Goal: Task Accomplishment & Management: Manage account settings

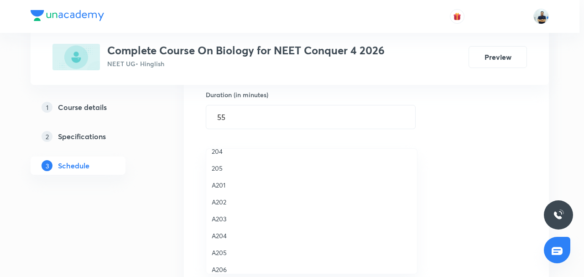
click at [220, 166] on span "205" at bounding box center [312, 168] width 200 height 10
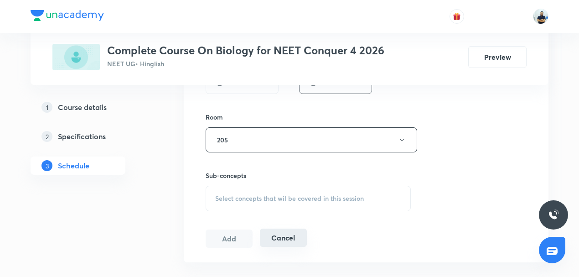
scroll to position [397, 0]
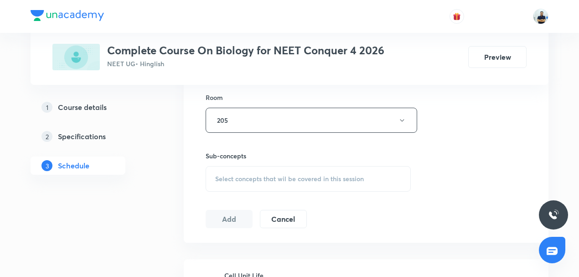
click at [302, 166] on div "Select concepts that wil be covered in this session" at bounding box center [308, 179] width 205 height 26
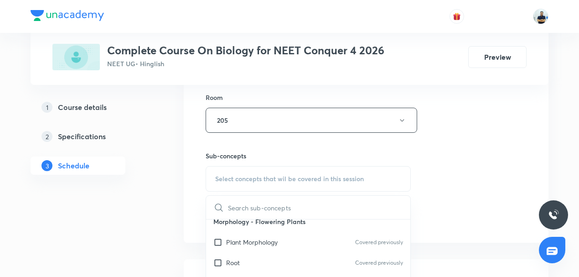
scroll to position [14, 0]
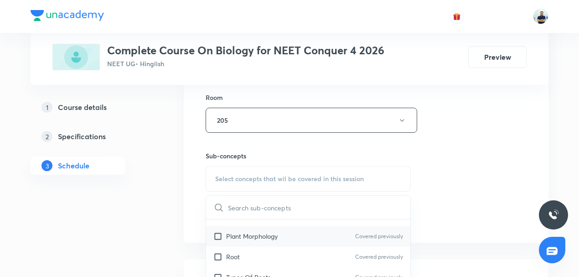
click at [254, 237] on p "Plant Morphology" at bounding box center [252, 236] width 52 height 10
checkbox input "true"
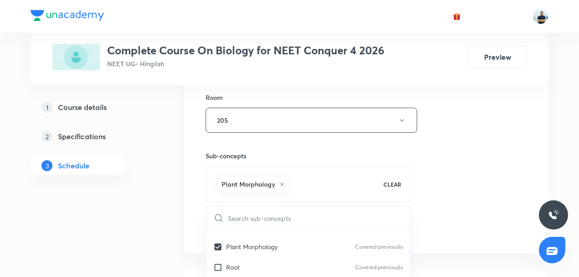
click at [423, 212] on div "Session 17 Live class Session title 23/99 Cell - Unit of Life -16 ​ Schedule fo…" at bounding box center [366, 19] width 321 height 439
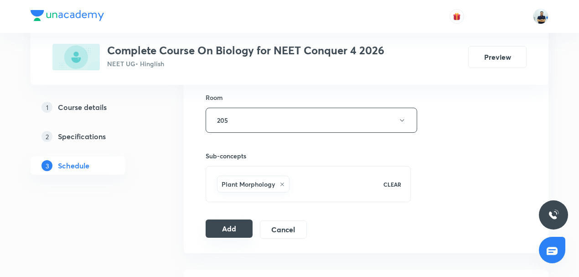
click at [232, 224] on button "Add" at bounding box center [229, 228] width 47 height 18
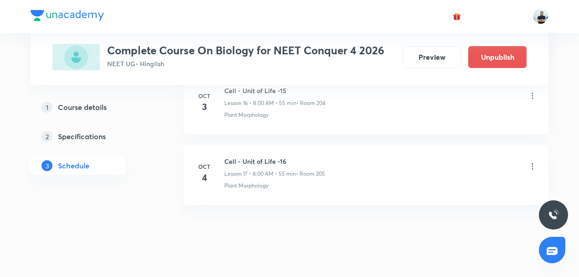
scroll to position [1231, 0]
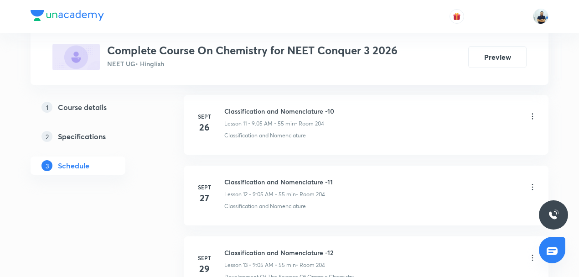
scroll to position [1509, 0]
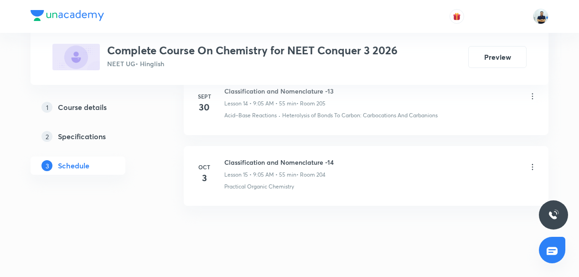
click at [259, 157] on h6 "Classification and Nomenclature -14" at bounding box center [278, 162] width 109 height 10
copy h6 "Classification and Nomenclature -14"
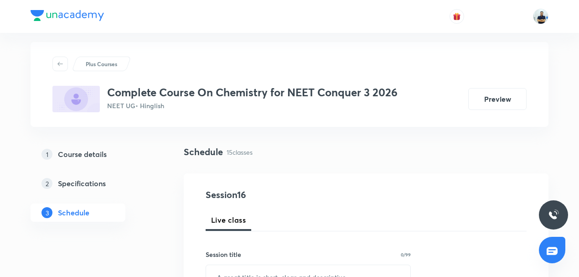
scroll to position [14, 0]
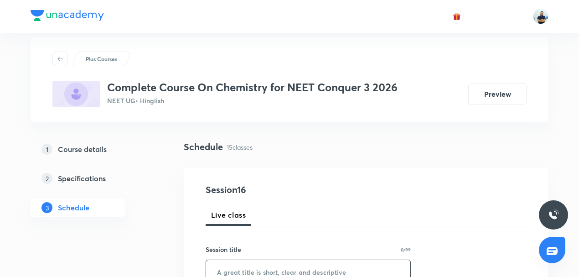
click at [243, 262] on input "text" at bounding box center [308, 271] width 204 height 23
paste input "Classification and Nomenclature -14"
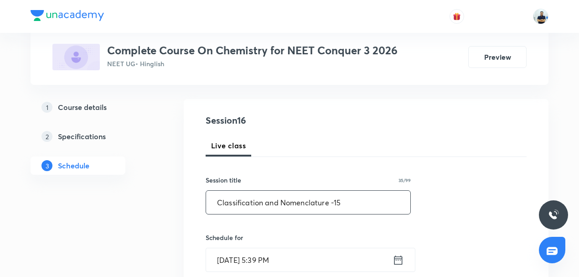
scroll to position [85, 0]
type input "Classification and Nomenclature -15"
click at [246, 260] on input "[DATE] 5:39 PM" at bounding box center [299, 258] width 187 height 23
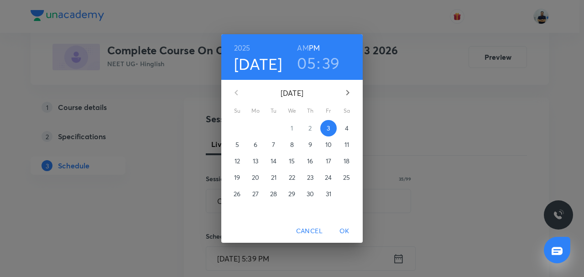
click at [344, 124] on span "4" at bounding box center [346, 128] width 16 height 9
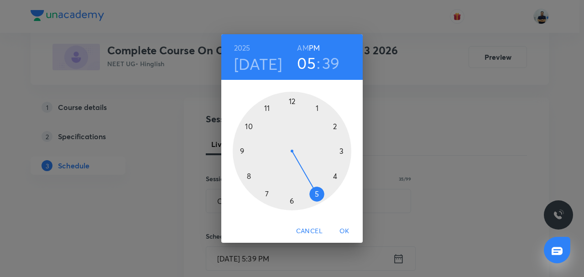
click at [305, 45] on h6 "AM" at bounding box center [302, 48] width 11 height 13
click at [237, 155] on div at bounding box center [292, 151] width 119 height 119
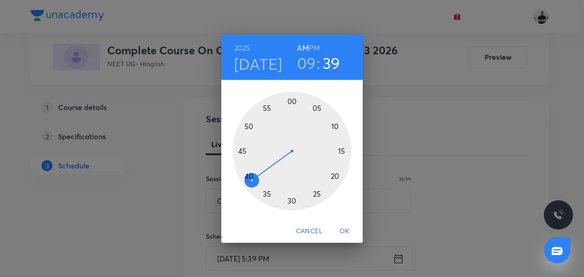
click at [316, 110] on div at bounding box center [292, 151] width 119 height 119
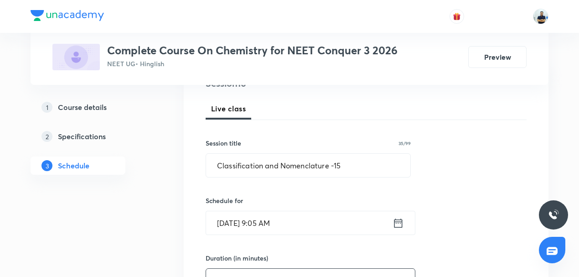
scroll to position [128, 0]
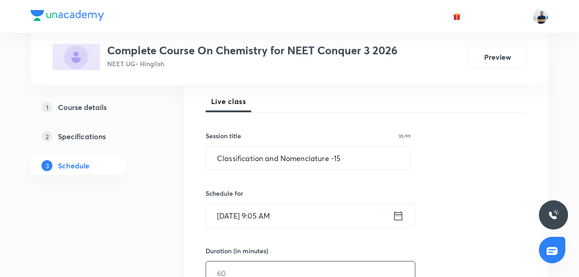
click at [260, 267] on input "text" at bounding box center [310, 272] width 209 height 23
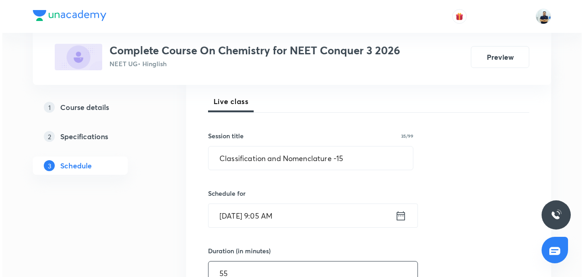
scroll to position [340, 0]
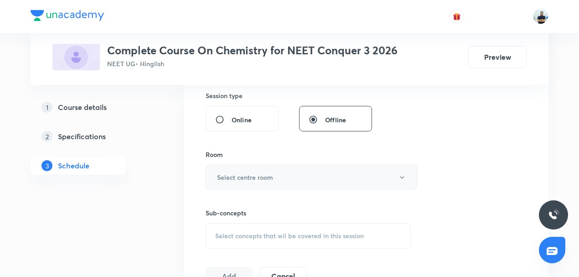
type input "55"
click at [262, 179] on h6 "Select centre room" at bounding box center [245, 177] width 56 height 10
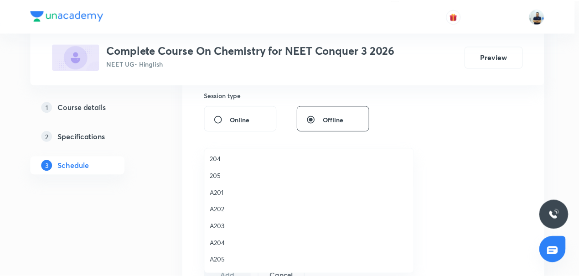
scroll to position [156, 0]
click at [218, 177] on span "205" at bounding box center [312, 174] width 200 height 10
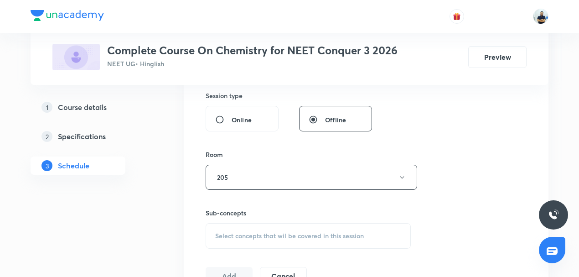
click at [306, 232] on span "Select concepts that wil be covered in this session" at bounding box center [289, 235] width 149 height 7
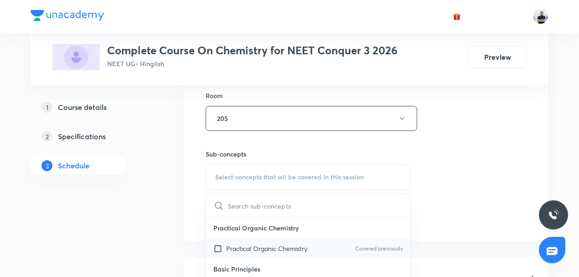
scroll to position [419, 0]
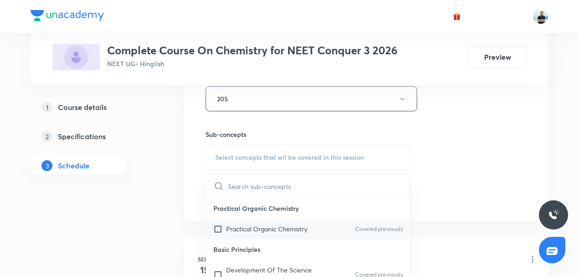
click at [270, 237] on div "Practical Organic Chemistry Covered previously" at bounding box center [308, 228] width 204 height 21
checkbox input "true"
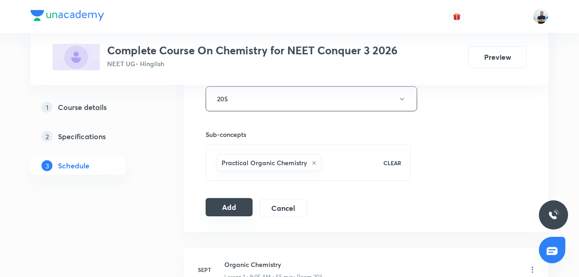
click at [242, 209] on button "Add" at bounding box center [229, 207] width 47 height 18
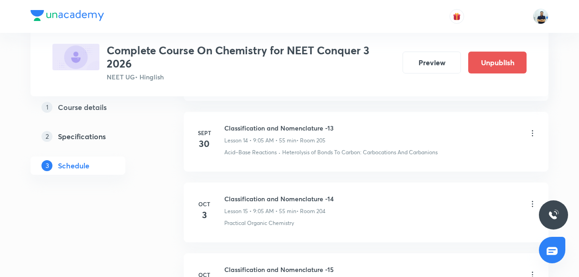
scroll to position [1173, 0]
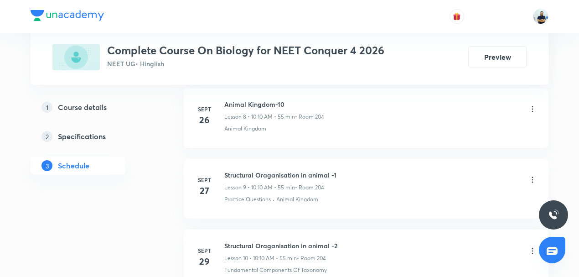
scroll to position [1299, 0]
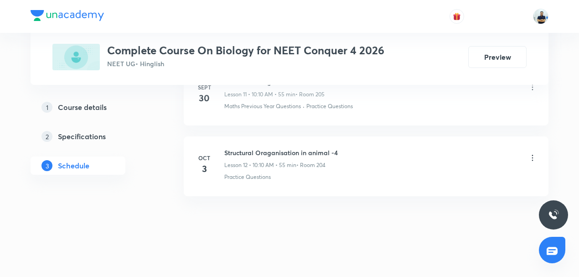
click at [251, 149] on h6 "Structural Oraganisation in animal -4" at bounding box center [281, 153] width 114 height 10
click at [252, 149] on h6 "Structural Oraganisation in animal -4" at bounding box center [281, 153] width 114 height 10
copy h6 "Structural Oraganisation in animal -4"
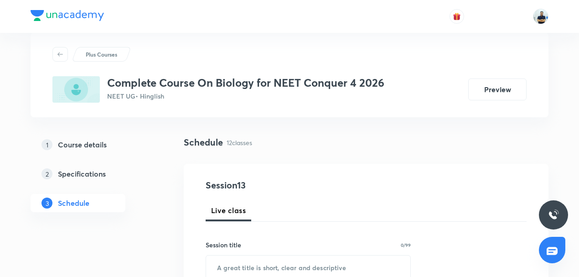
scroll to position [78, 0]
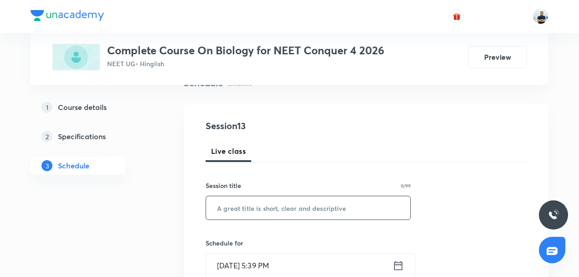
click at [249, 209] on input "text" at bounding box center [308, 207] width 204 height 23
paste input "Structural Oraganisation in animal -4"
type input "Structural Oraganisation in animal -5"
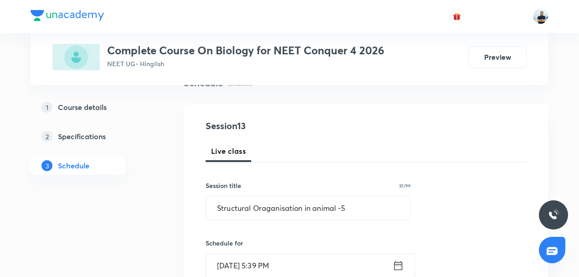
click at [256, 268] on input "Oct 3, 2025, 5:39 PM" at bounding box center [299, 265] width 187 height 23
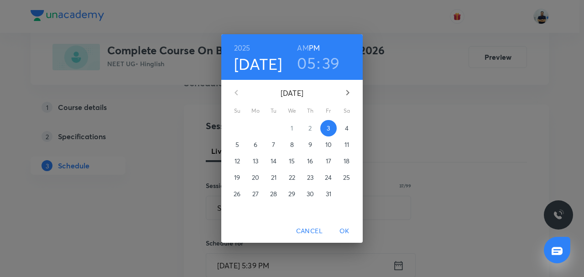
click at [348, 130] on p "4" at bounding box center [347, 128] width 4 height 9
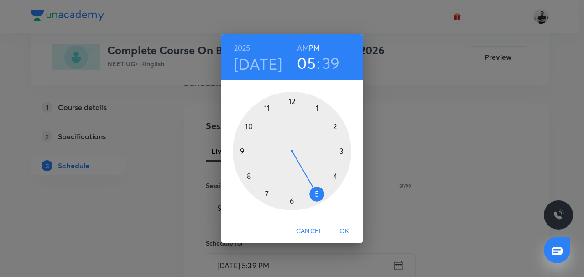
click at [300, 48] on h6 "AM" at bounding box center [302, 48] width 11 height 13
click at [299, 52] on h6 "AM" at bounding box center [302, 48] width 11 height 13
click at [249, 124] on div at bounding box center [292, 151] width 119 height 119
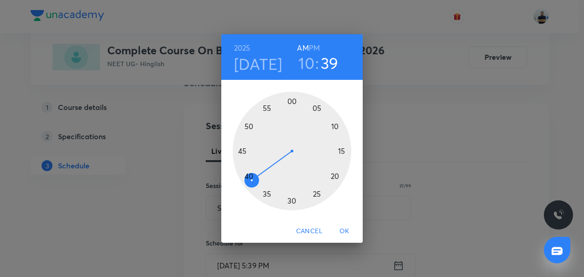
click at [332, 128] on div at bounding box center [292, 151] width 119 height 119
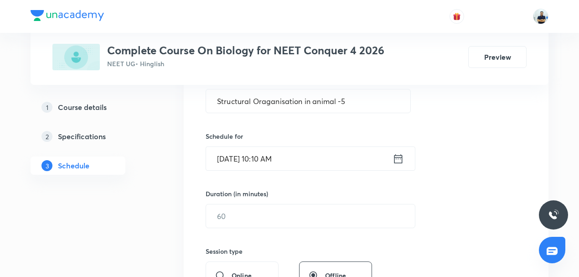
scroll to position [227, 0]
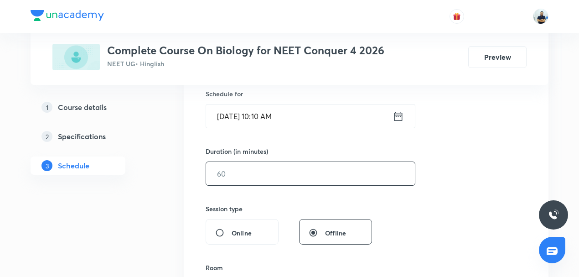
click at [242, 170] on input "text" at bounding box center [310, 173] width 209 height 23
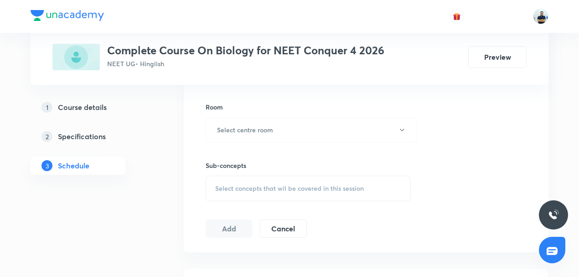
scroll to position [383, 0]
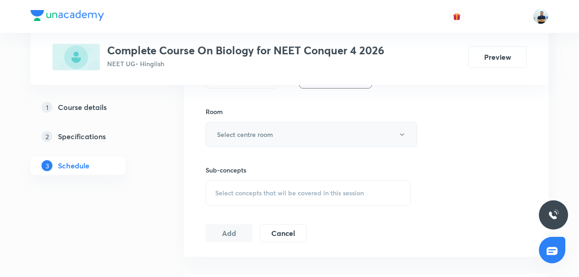
type input "55"
click at [252, 130] on h6 "Select centre room" at bounding box center [245, 135] width 56 height 10
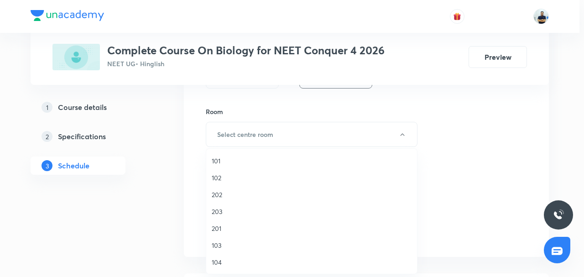
click at [223, 232] on span "201" at bounding box center [312, 228] width 200 height 10
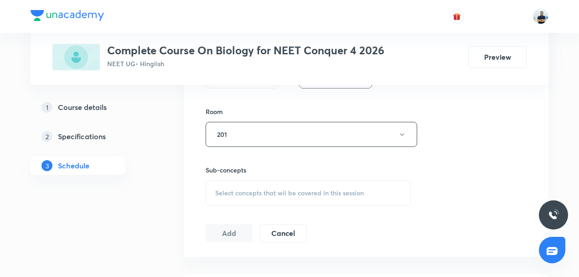
click at [332, 191] on span "Select concepts that wil be covered in this session" at bounding box center [289, 192] width 149 height 7
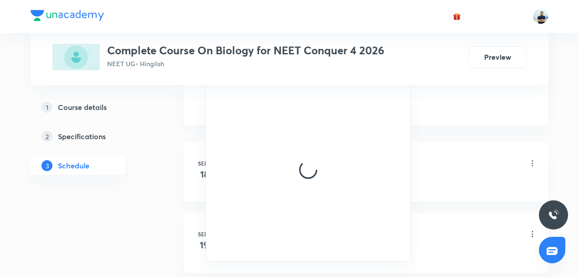
scroll to position [518, 0]
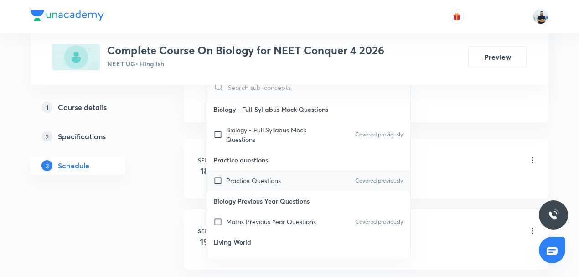
click at [254, 179] on p "Practice Questions" at bounding box center [253, 181] width 55 height 10
checkbox input "true"
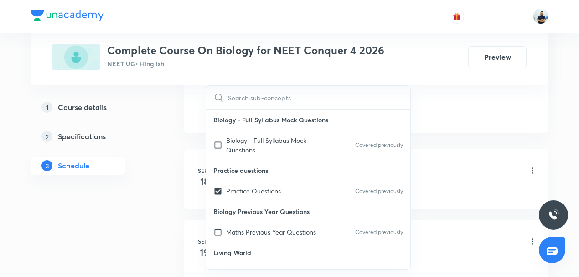
click at [471, 164] on div "Animal Kingdom -3 Lesson 1 • 11:15 AM • 70 min • Room 204" at bounding box center [380, 171] width 313 height 21
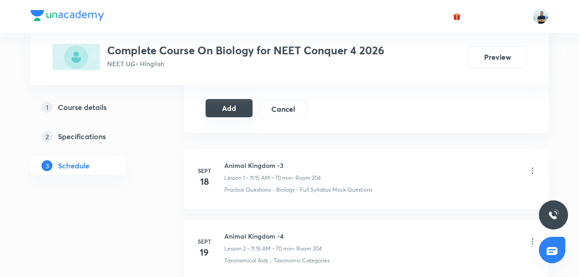
click at [221, 106] on button "Add" at bounding box center [229, 108] width 47 height 18
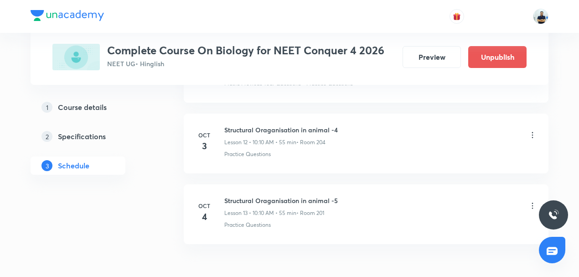
scroll to position [951, 0]
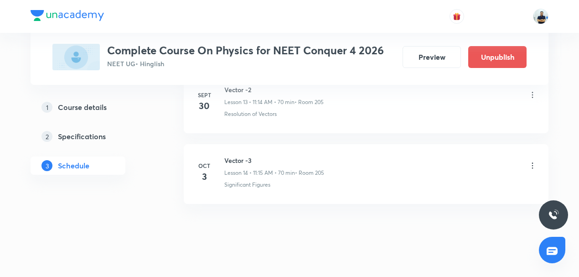
scroll to position [1439, 0]
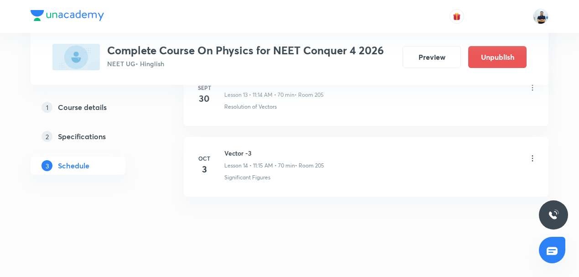
click at [232, 150] on h6 "Vector -3" at bounding box center [274, 153] width 100 height 10
click at [232, 149] on h6 "Vector -3" at bounding box center [274, 153] width 100 height 10
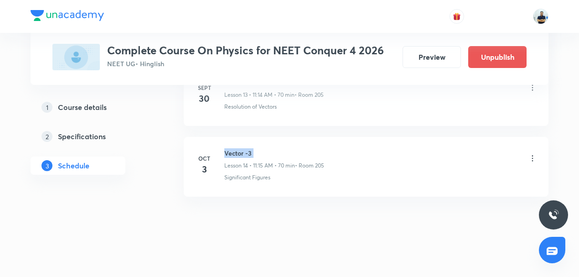
click at [232, 149] on h6 "Vector -3" at bounding box center [274, 153] width 100 height 10
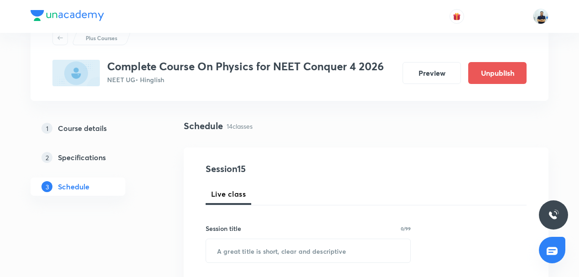
scroll to position [85, 0]
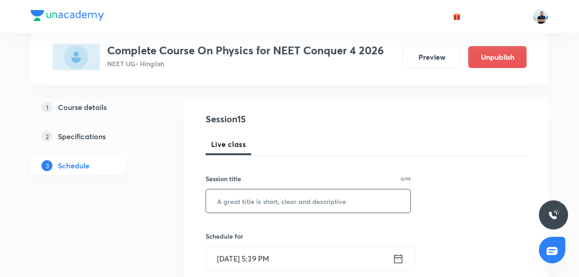
click at [250, 195] on input "text" at bounding box center [308, 200] width 204 height 23
paste input "Vector -3"
type input "Vector -4"
click at [262, 247] on input "[DATE] 5:39 PM" at bounding box center [299, 258] width 187 height 23
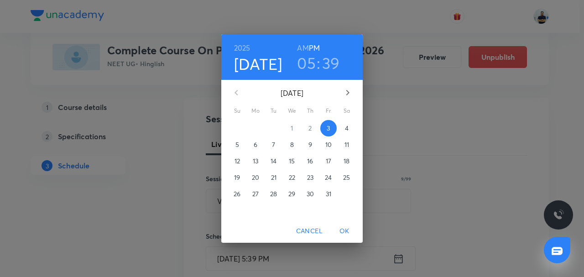
click at [350, 127] on span "4" at bounding box center [346, 128] width 16 height 9
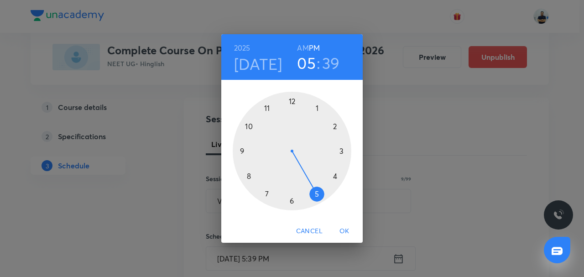
click at [302, 47] on h6 "AM" at bounding box center [302, 48] width 11 height 13
click at [261, 105] on div at bounding box center [292, 151] width 119 height 119
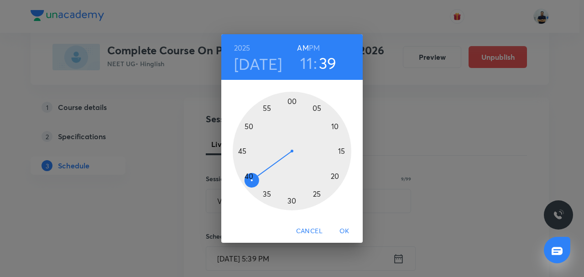
click at [340, 152] on div at bounding box center [292, 151] width 119 height 119
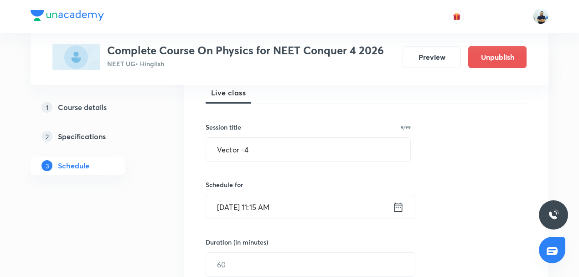
scroll to position [206, 0]
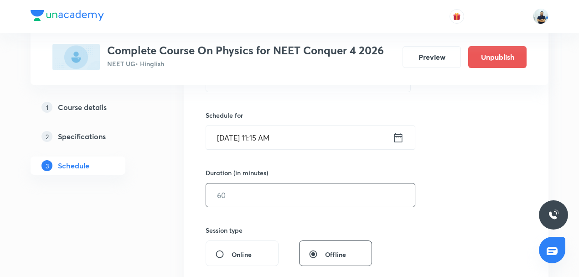
click at [240, 191] on input "text" at bounding box center [310, 194] width 209 height 23
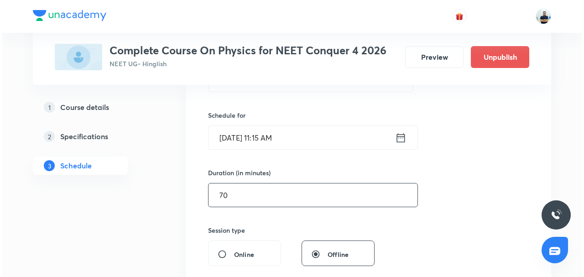
scroll to position [419, 0]
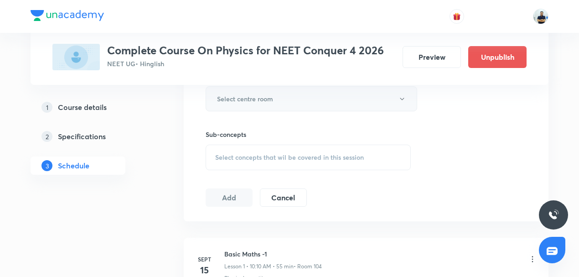
type input "70"
click at [256, 100] on h6 "Select centre room" at bounding box center [245, 99] width 56 height 10
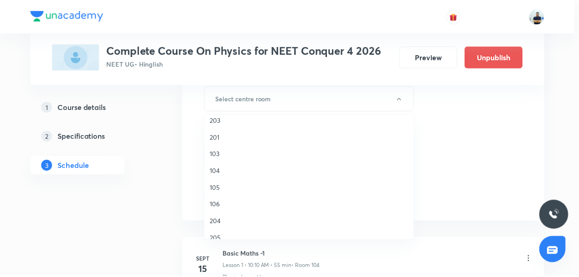
scroll to position [64, 0]
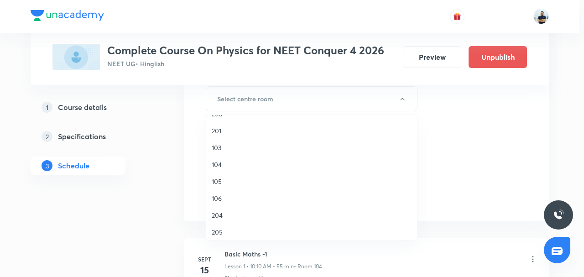
click at [217, 230] on span "205" at bounding box center [312, 232] width 200 height 10
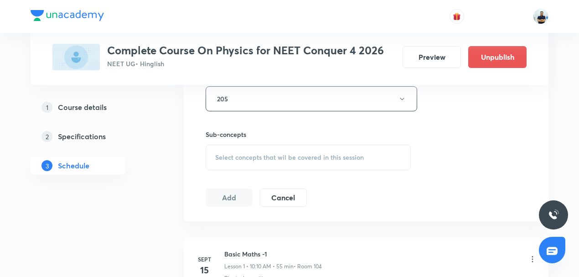
click at [298, 158] on span "Select concepts that wil be covered in this session" at bounding box center [289, 157] width 149 height 7
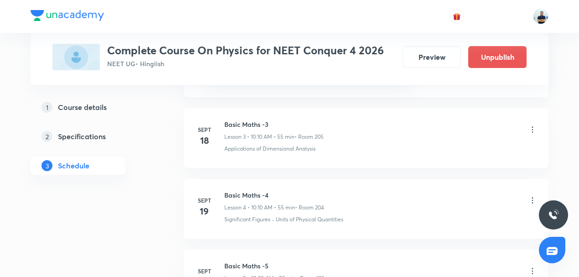
scroll to position [587, 0]
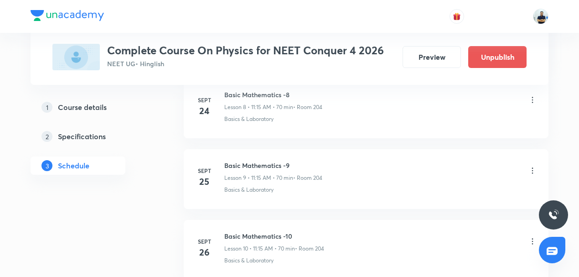
scroll to position [1439, 0]
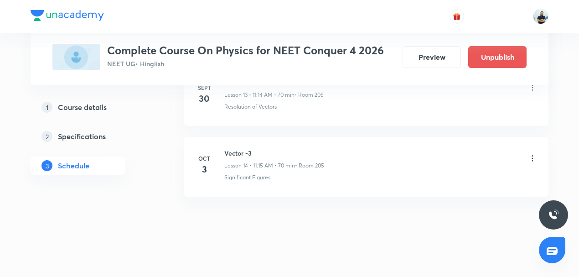
click at [244, 148] on h6 "Vector -3" at bounding box center [274, 153] width 100 height 10
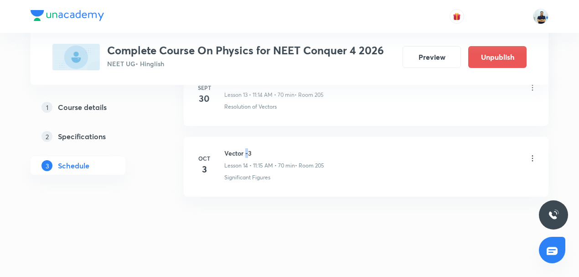
click at [244, 148] on h6 "Vector -3" at bounding box center [274, 153] width 100 height 10
click at [244, 149] on h6 "Vector -3" at bounding box center [274, 153] width 100 height 10
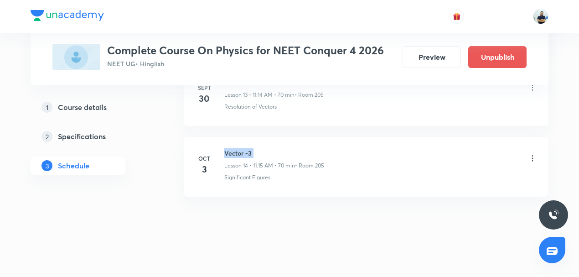
click at [244, 149] on h6 "Vector -3" at bounding box center [274, 153] width 100 height 10
copy h6 "Vector -3"
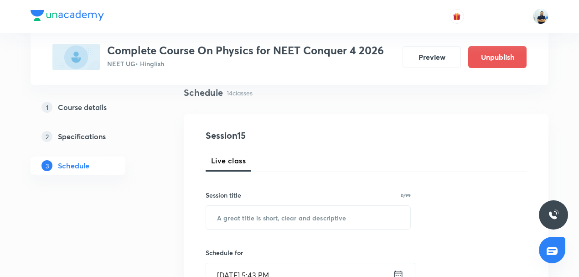
scroll to position [71, 0]
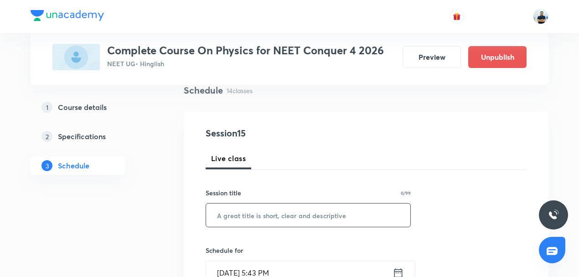
click at [248, 219] on input "text" at bounding box center [308, 214] width 204 height 23
paste input "Vector -3"
type input "Vector -4"
click at [234, 273] on input "[DATE] 5:43 PM" at bounding box center [299, 272] width 187 height 23
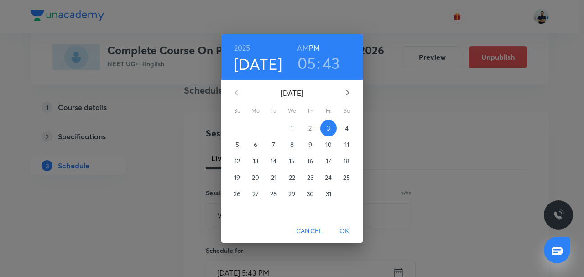
click at [348, 125] on p "4" at bounding box center [347, 128] width 4 height 9
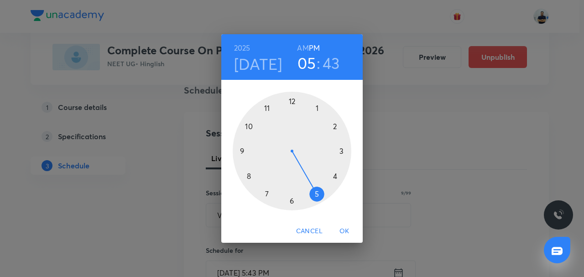
click at [305, 47] on h6 "AM" at bounding box center [302, 48] width 11 height 13
click at [270, 109] on div at bounding box center [292, 151] width 119 height 119
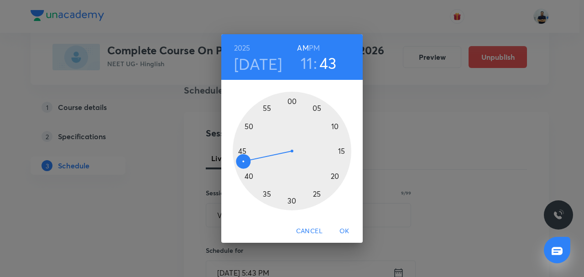
click at [340, 155] on div at bounding box center [292, 151] width 119 height 119
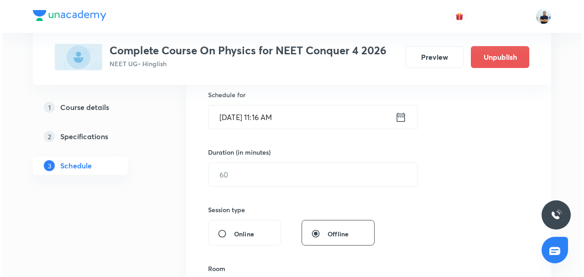
scroll to position [241, 0]
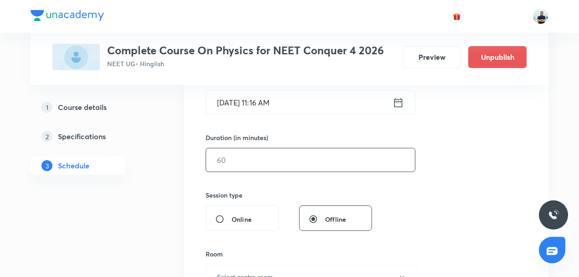
click at [216, 159] on input "text" at bounding box center [310, 159] width 209 height 23
type input "70"
click at [257, 275] on h6 "Select centre room" at bounding box center [245, 277] width 56 height 10
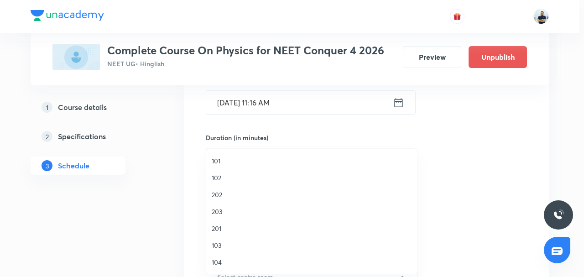
click at [227, 177] on span "102" at bounding box center [312, 178] width 200 height 10
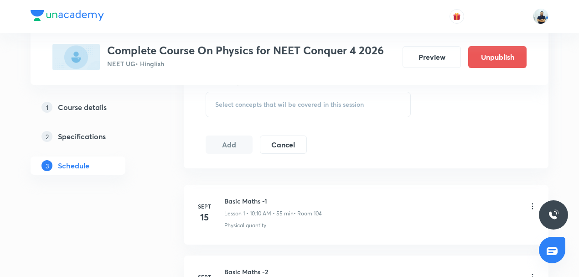
scroll to position [472, 0]
click at [300, 97] on div "Select concepts that wil be covered in this session" at bounding box center [308, 105] width 205 height 26
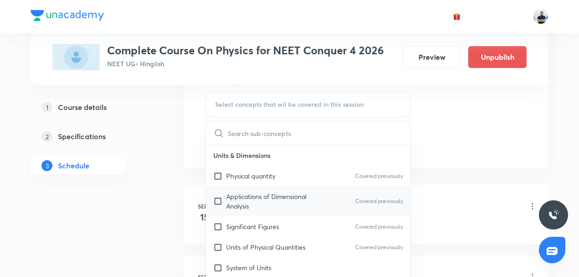
click at [268, 204] on p "Applications of Dimensional Analysis" at bounding box center [272, 201] width 92 height 19
checkbox input "true"
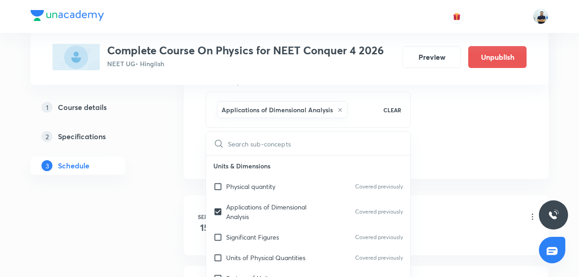
drag, startPoint x: 479, startPoint y: 182, endPoint x: 470, endPoint y: 181, distance: 9.6
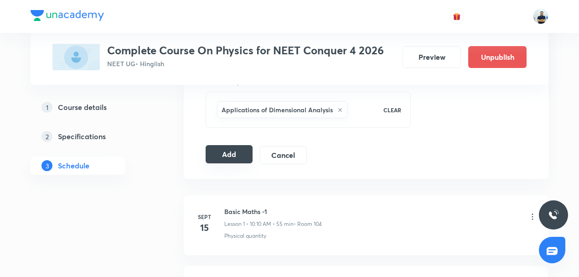
click at [231, 151] on button "Add" at bounding box center [229, 154] width 47 height 18
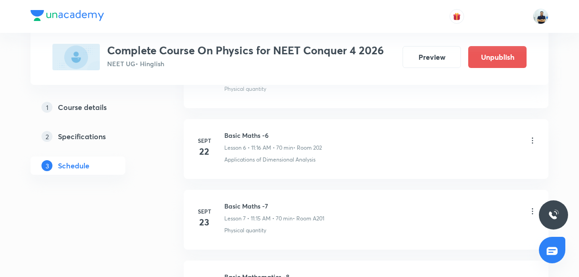
scroll to position [1091, 0]
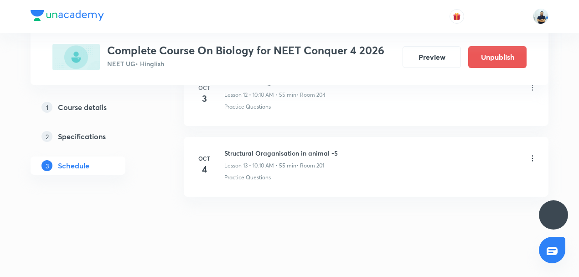
scroll to position [1369, 0]
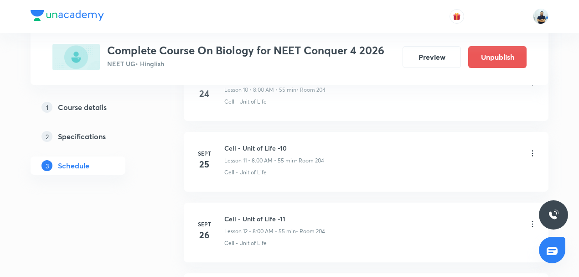
scroll to position [1231, 0]
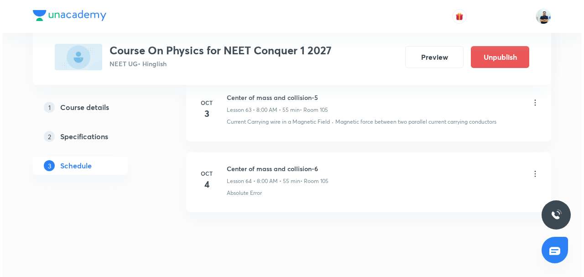
scroll to position [4961, 0]
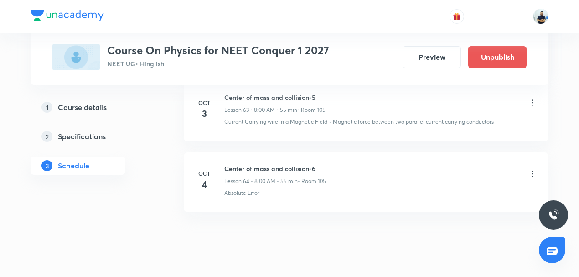
click at [534, 169] on icon at bounding box center [532, 173] width 9 height 9
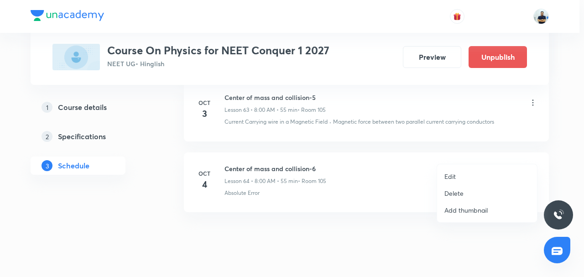
click at [456, 179] on li "Edit" at bounding box center [487, 176] width 100 height 17
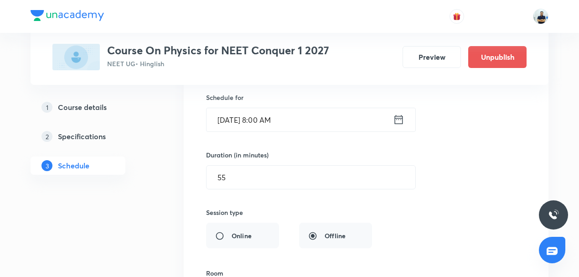
scroll to position [4467, 0]
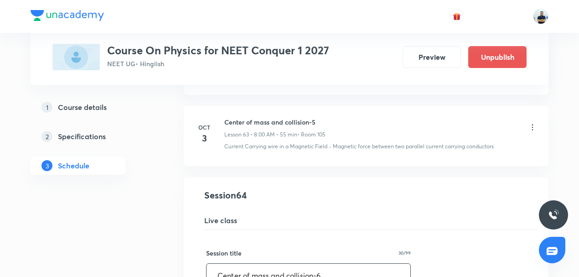
drag, startPoint x: 330, startPoint y: 260, endPoint x: 130, endPoint y: 258, distance: 200.7
paste input "Rotational motion"
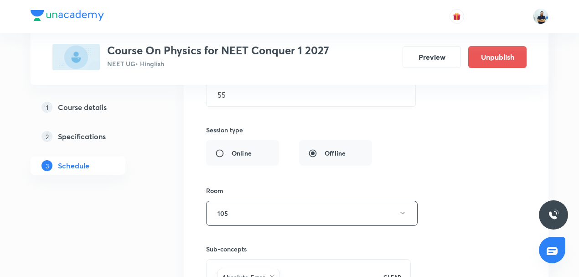
scroll to position [4892, 0]
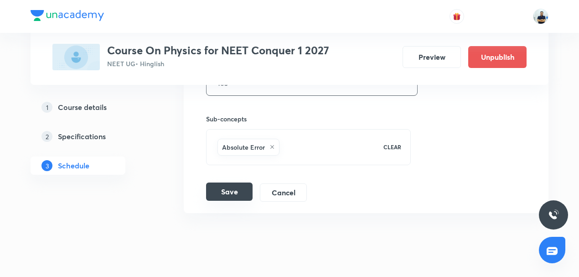
type input "Rotational motion -1"
click at [234, 182] on button "Save" at bounding box center [229, 191] width 47 height 18
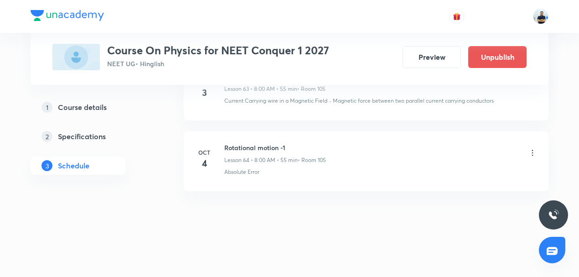
scroll to position [4544, 0]
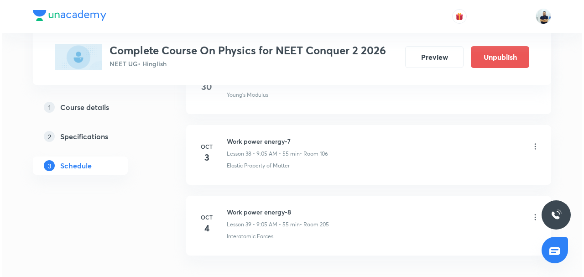
scroll to position [3200, 0]
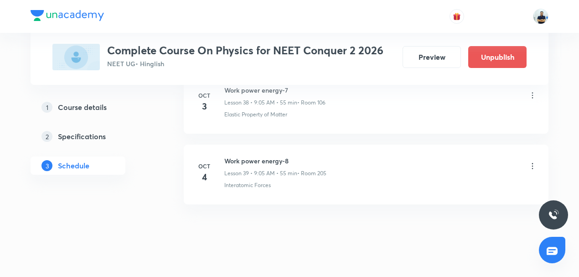
click at [530, 161] on icon at bounding box center [532, 165] width 9 height 9
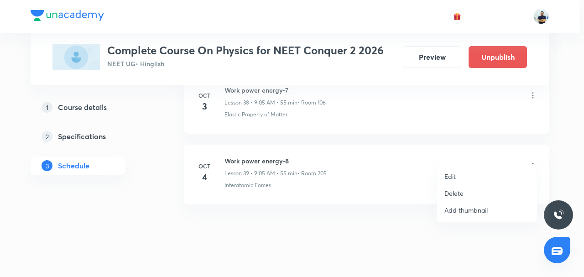
click at [442, 173] on li "Edit" at bounding box center [487, 176] width 100 height 17
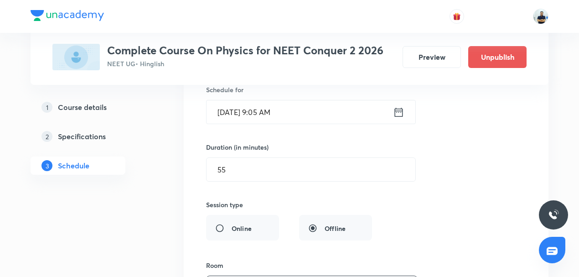
scroll to position [2705, 0]
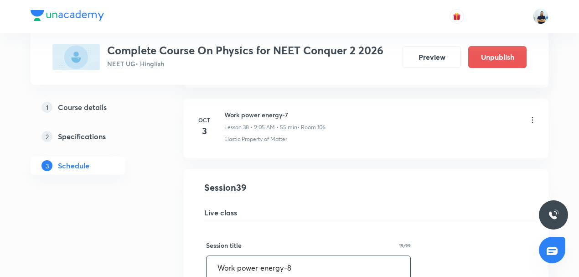
drag, startPoint x: 295, startPoint y: 257, endPoint x: 101, endPoint y: 260, distance: 193.9
type input "v"
paste input "Circular motion"
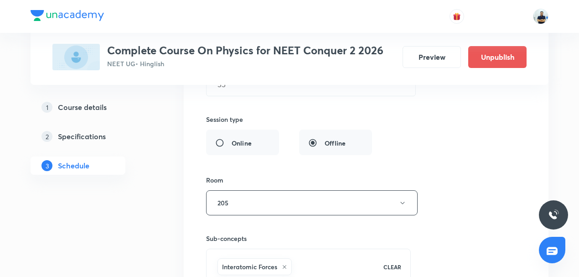
scroll to position [3131, 0]
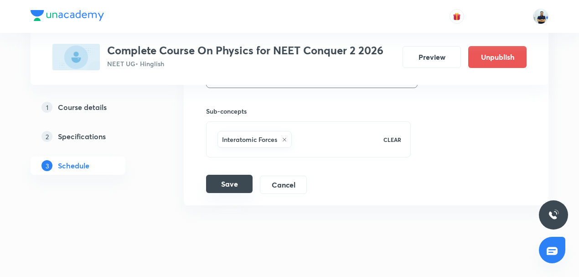
type input "Circular motion -1"
click at [218, 175] on button "Save" at bounding box center [229, 184] width 47 height 18
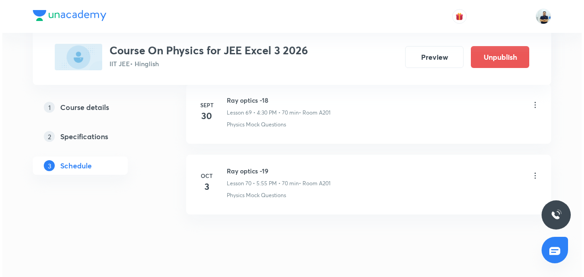
scroll to position [5384, 0]
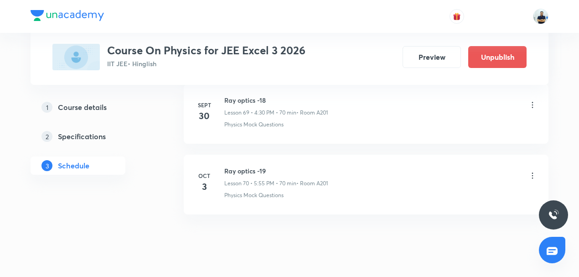
click at [533, 171] on icon at bounding box center [532, 175] width 9 height 9
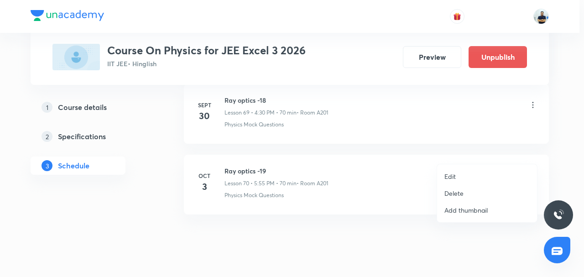
click at [451, 178] on p "Edit" at bounding box center [449, 176] width 11 height 10
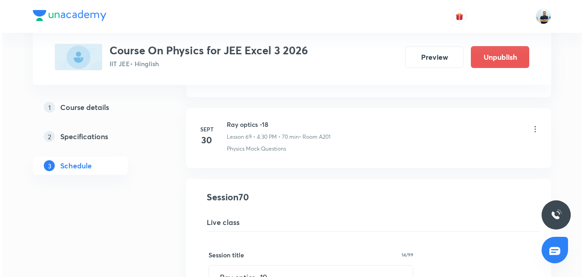
scroll to position [5102, 0]
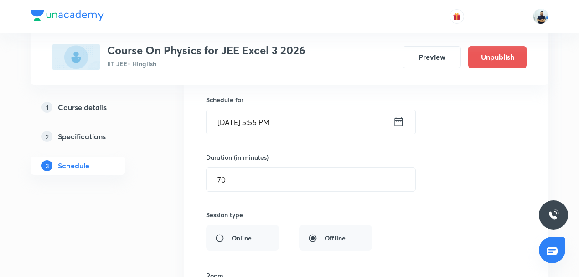
click at [250, 110] on input "Oct 3, 2025, 5:55 PM" at bounding box center [300, 121] width 187 height 23
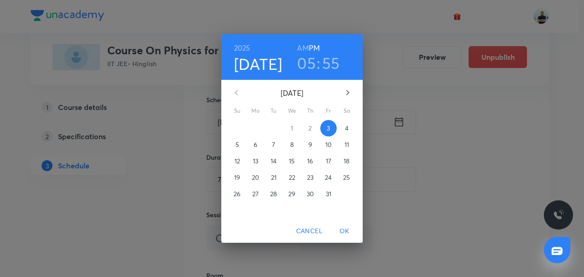
click at [262, 142] on span "6" at bounding box center [255, 144] width 16 height 9
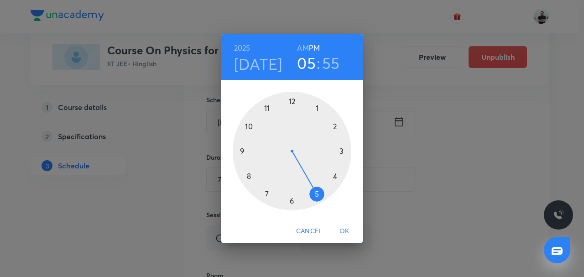
click at [270, 72] on h4 "Oct 6" at bounding box center [258, 63] width 48 height 19
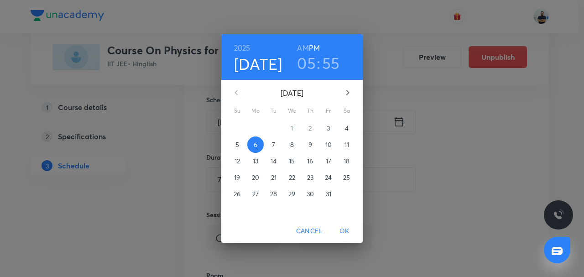
click at [277, 150] on button "7" at bounding box center [273, 144] width 16 height 16
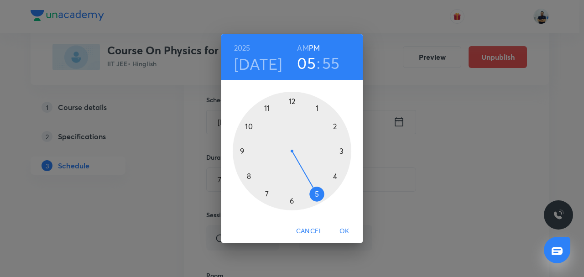
click at [340, 229] on span "OK" at bounding box center [344, 230] width 22 height 11
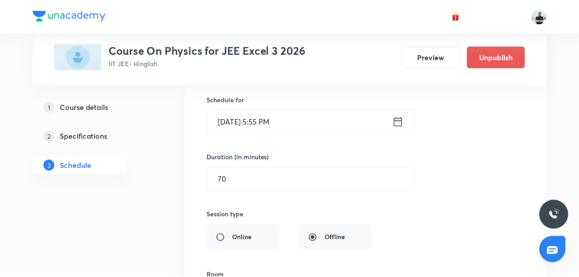
scroll to position [5315, 0]
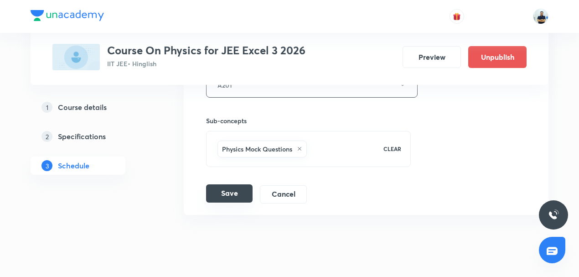
click at [230, 184] on button "Save" at bounding box center [229, 193] width 47 height 18
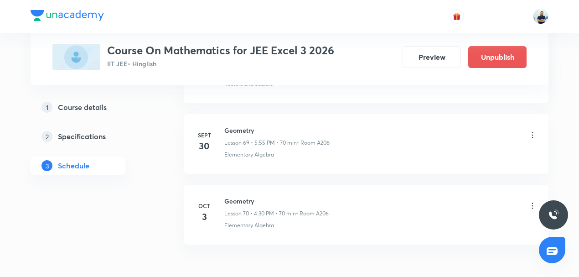
scroll to position [5385, 0]
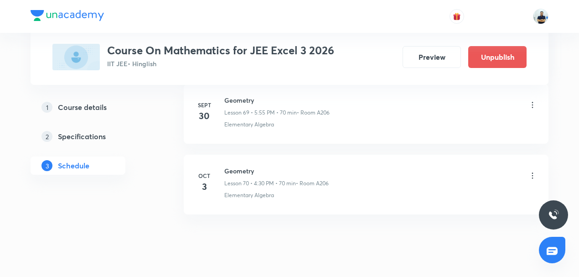
click at [535, 171] on icon at bounding box center [532, 175] width 9 height 9
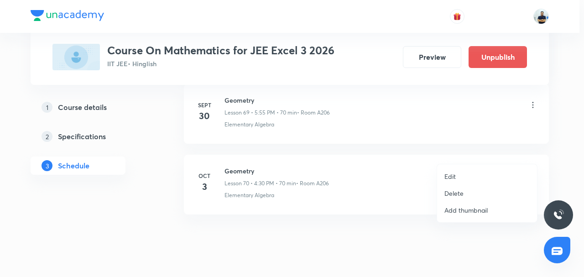
click at [472, 189] on li "Delete" at bounding box center [487, 193] width 100 height 17
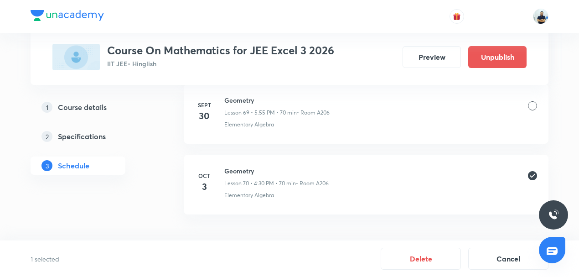
click at [406, 264] on button "Delete" at bounding box center [421, 259] width 80 height 22
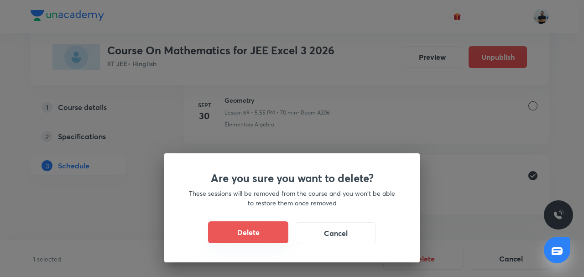
click at [236, 227] on button "Delete" at bounding box center [248, 232] width 80 height 22
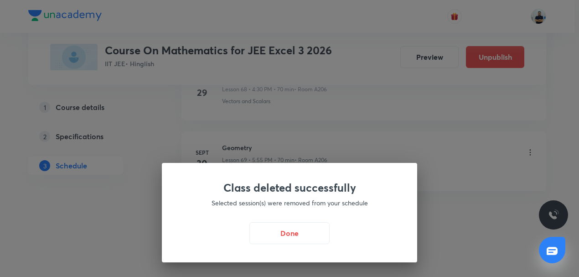
scroll to position [5314, 0]
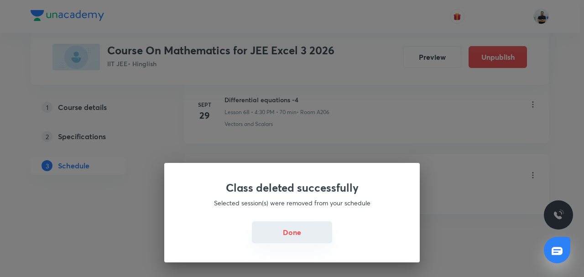
click at [277, 233] on button "Done" at bounding box center [292, 232] width 80 height 22
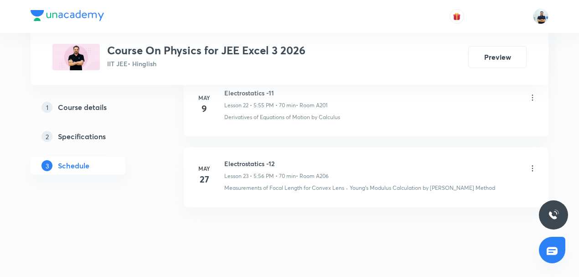
scroll to position [2073, 0]
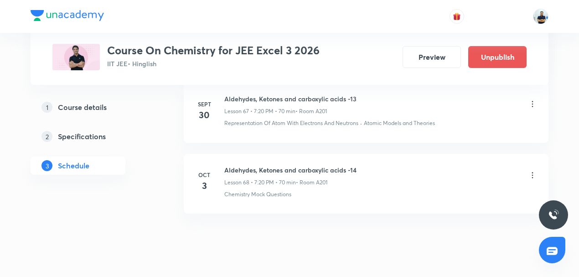
click at [535, 171] on icon at bounding box center [532, 175] width 9 height 9
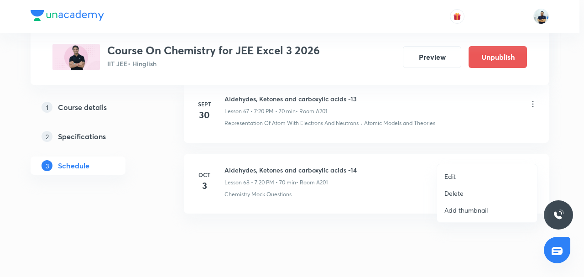
click at [459, 179] on li "Edit" at bounding box center [487, 176] width 100 height 17
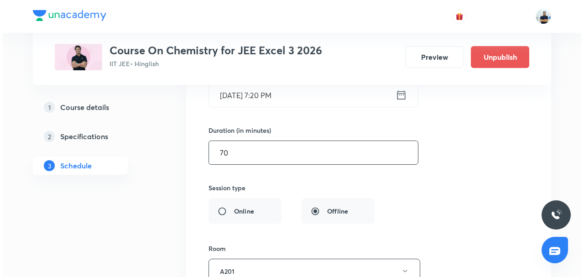
scroll to position [4933, 0]
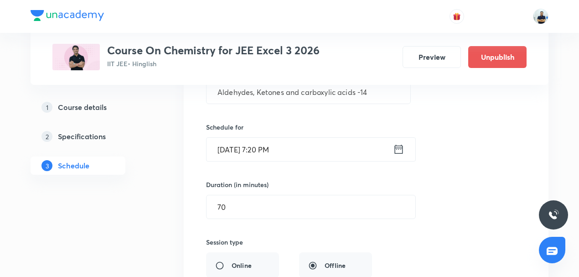
click at [262, 138] on input "Oct 3, 2025, 7:20 PM" at bounding box center [300, 149] width 187 height 23
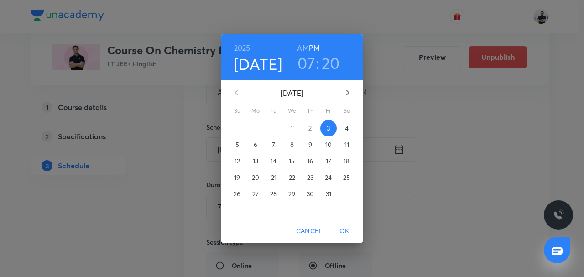
click at [255, 149] on p "6" at bounding box center [256, 144] width 4 height 9
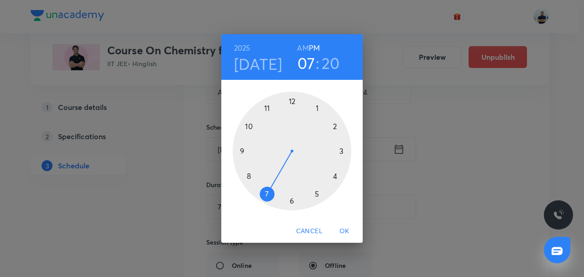
click at [343, 231] on span "OK" at bounding box center [344, 230] width 22 height 11
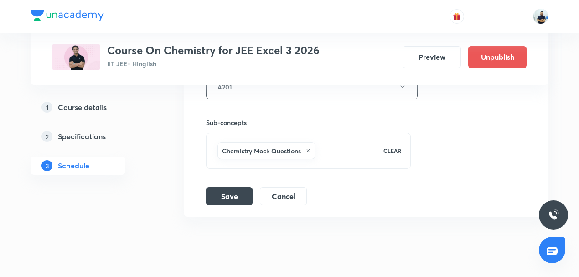
scroll to position [5174, 0]
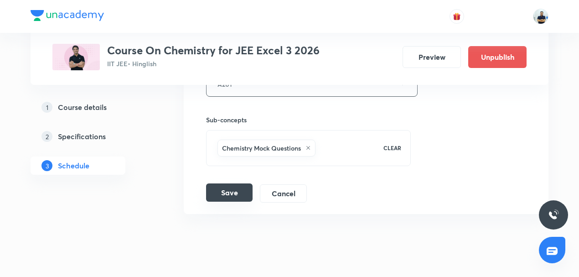
click at [223, 183] on button "Save" at bounding box center [229, 192] width 47 height 18
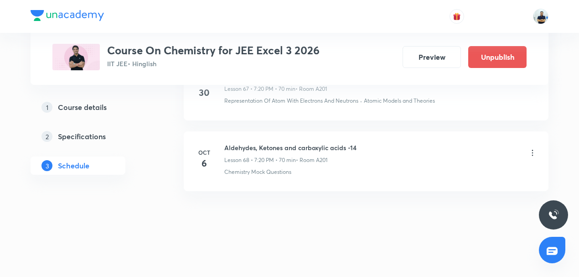
scroll to position [4825, 0]
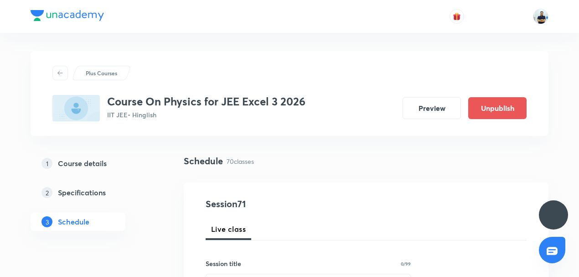
scroll to position [5315, 0]
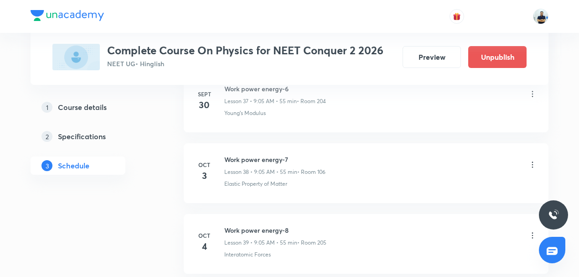
scroll to position [3131, 0]
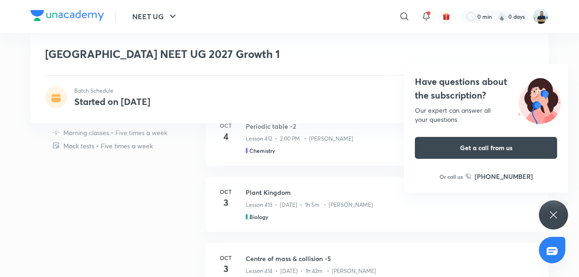
scroll to position [291, 0]
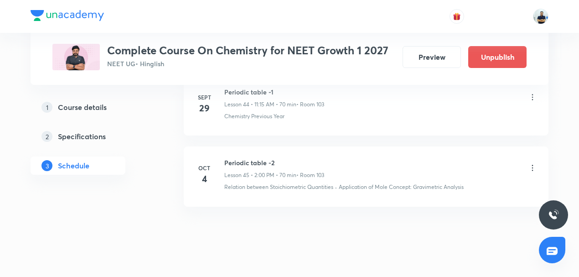
click at [535, 163] on icon at bounding box center [532, 167] width 9 height 9
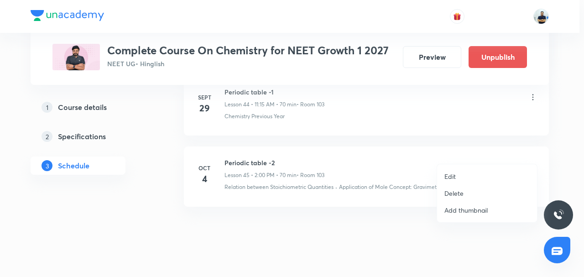
click at [447, 177] on p "Edit" at bounding box center [449, 176] width 11 height 10
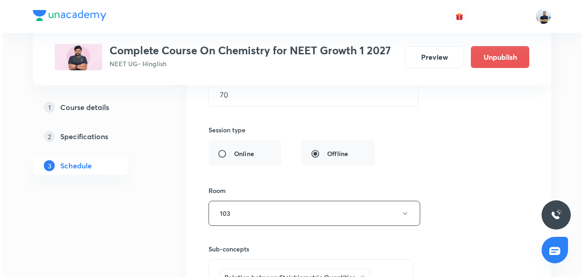
scroll to position [3229, 0]
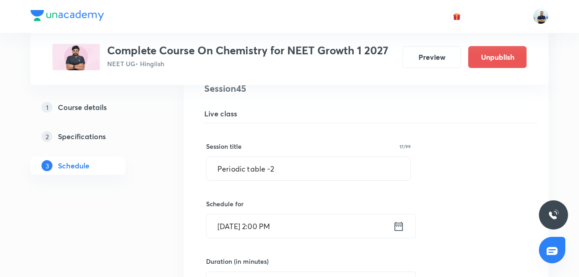
click at [264, 214] on input "[DATE] 2:00 PM" at bounding box center [300, 225] width 187 height 23
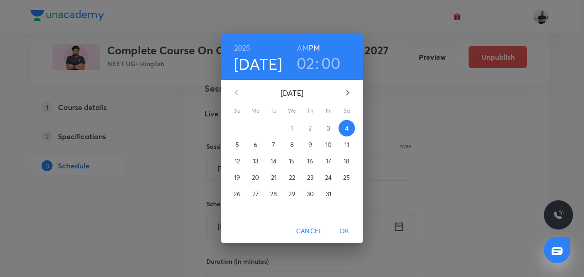
click at [258, 146] on span "6" at bounding box center [255, 144] width 16 height 9
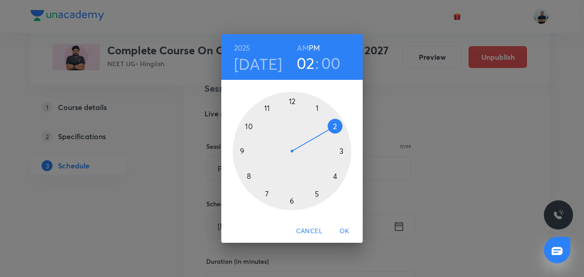
click at [343, 233] on span "OK" at bounding box center [344, 230] width 22 height 11
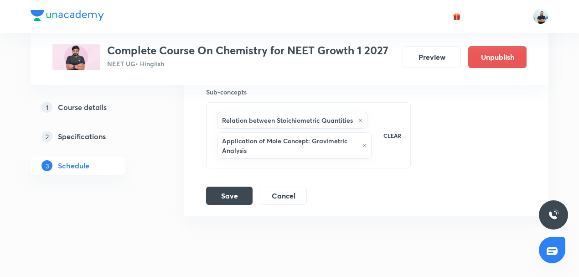
scroll to position [3584, 0]
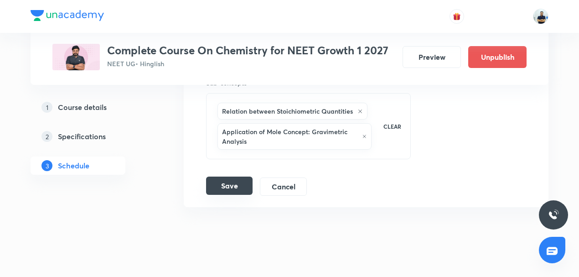
click at [236, 177] on button "Save" at bounding box center [229, 186] width 47 height 18
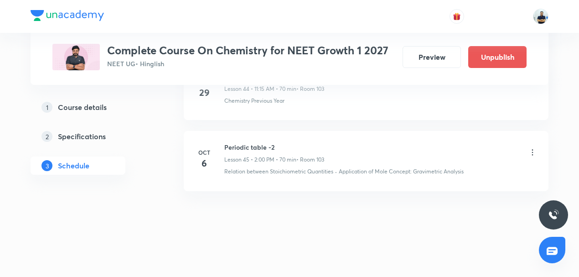
scroll to position [3205, 0]
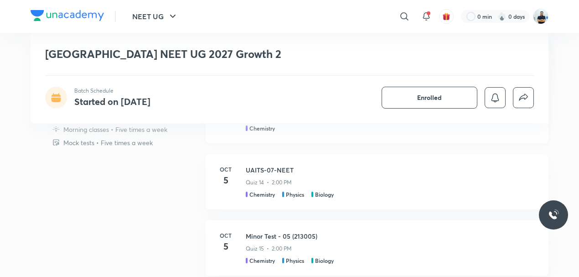
scroll to position [560, 0]
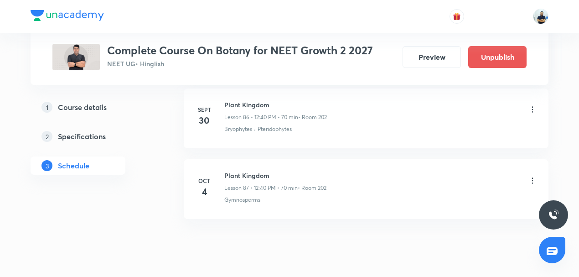
click at [529, 176] on icon at bounding box center [532, 180] width 9 height 9
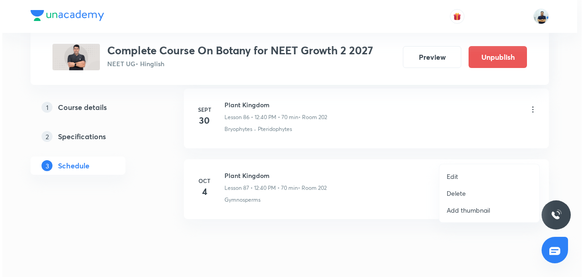
scroll to position [6583, 0]
click at [454, 171] on p "Edit" at bounding box center [449, 176] width 11 height 10
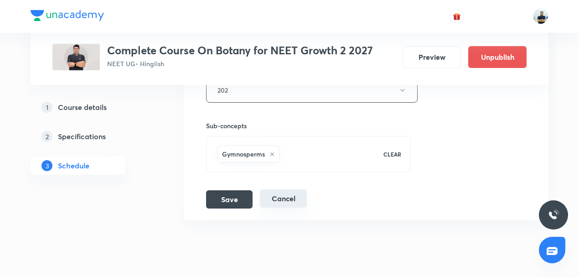
scroll to position [6301, 0]
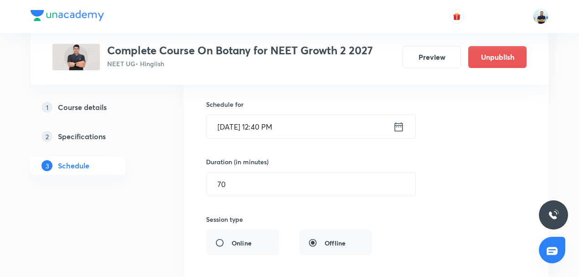
click at [257, 115] on input "[DATE] 12:40 PM" at bounding box center [300, 126] width 187 height 23
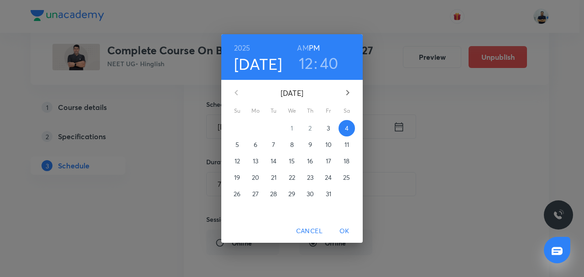
click at [259, 144] on span "6" at bounding box center [255, 144] width 16 height 9
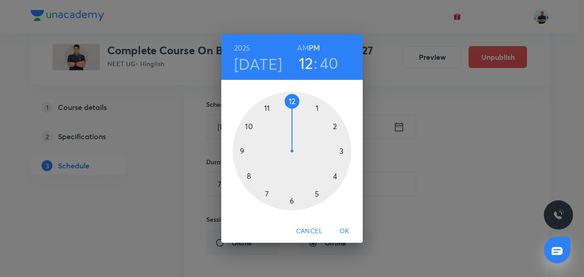
click at [347, 223] on button "OK" at bounding box center [344, 231] width 29 height 17
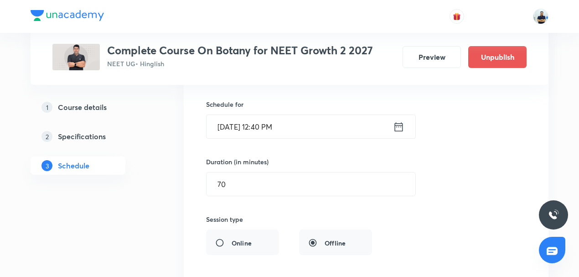
scroll to position [6514, 0]
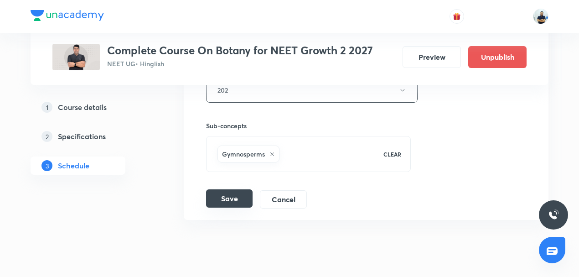
click at [228, 189] on button "Save" at bounding box center [229, 198] width 47 height 18
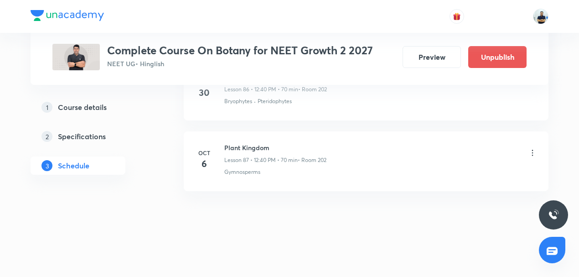
scroll to position [6166, 0]
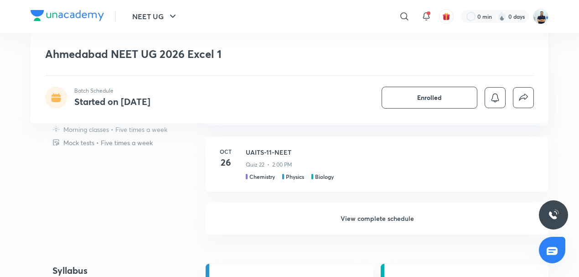
scroll to position [582, 0]
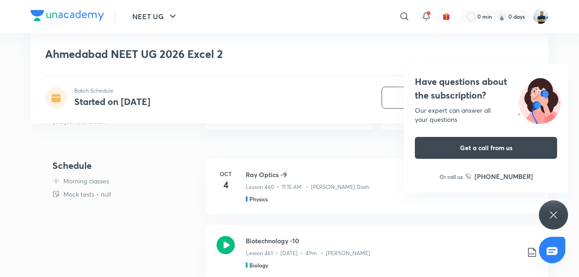
scroll to position [206, 0]
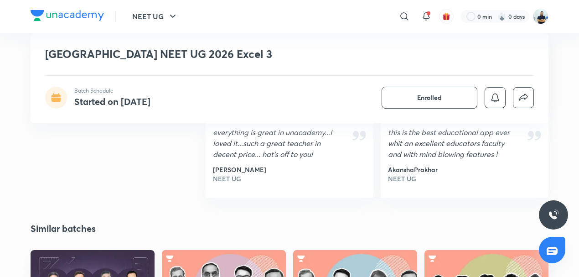
scroll to position [1949, 0]
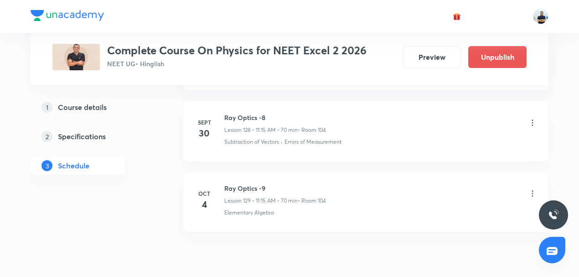
click at [533, 189] on icon at bounding box center [532, 193] width 9 height 9
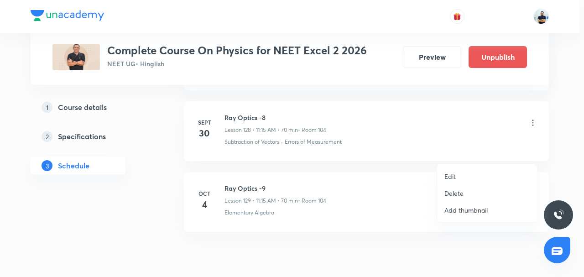
click at [443, 177] on li "Edit" at bounding box center [487, 176] width 100 height 17
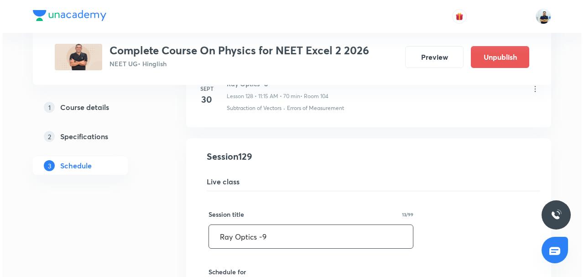
scroll to position [9183, 0]
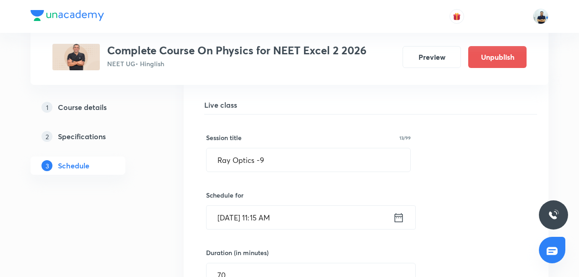
click at [256, 206] on input "Oct 4, 2025, 11:15 AM" at bounding box center [300, 217] width 187 height 23
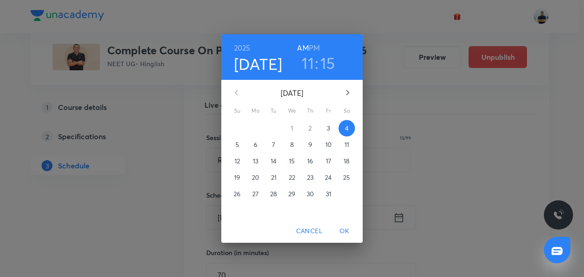
click at [275, 147] on p "7" at bounding box center [273, 144] width 3 height 9
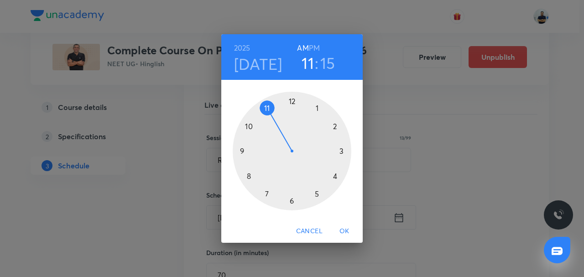
click at [340, 233] on span "OK" at bounding box center [344, 230] width 22 height 11
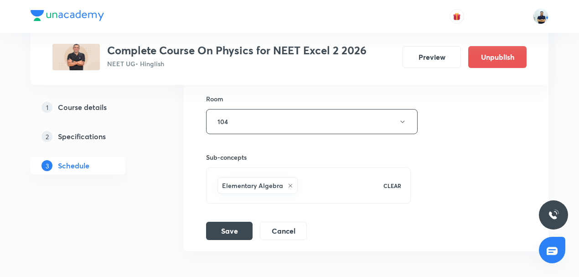
scroll to position [9474, 0]
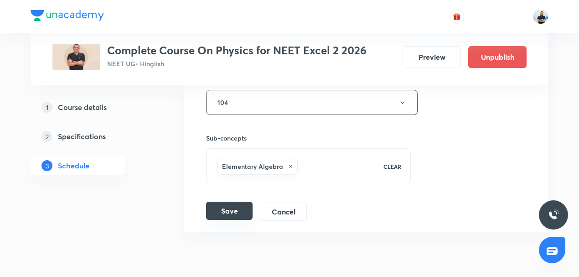
click at [225, 202] on button "Save" at bounding box center [229, 211] width 47 height 18
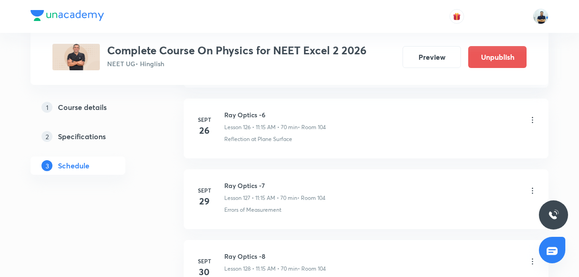
scroll to position [9125, 0]
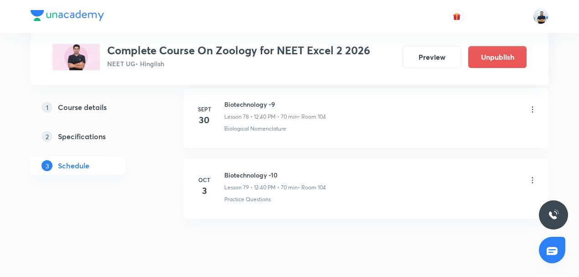
scroll to position [6018, 0]
click at [260, 169] on h6 "Biotechnology -10" at bounding box center [275, 174] width 102 height 10
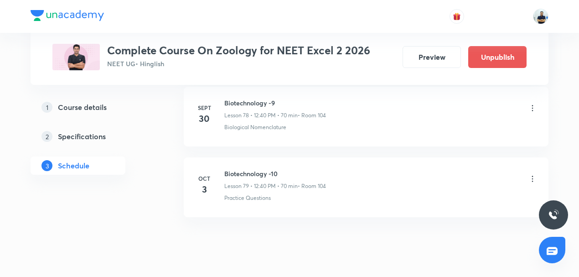
click at [260, 169] on h6 "Biotechnology -10" at bounding box center [275, 174] width 102 height 10
copy h6 "Biotechnology -10"
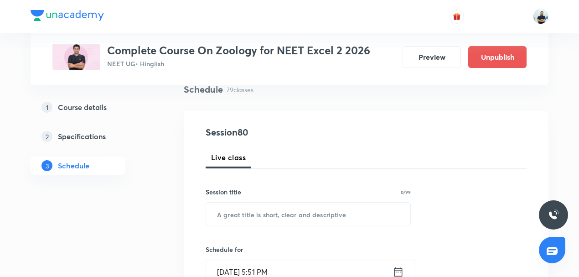
scroll to position [135, 0]
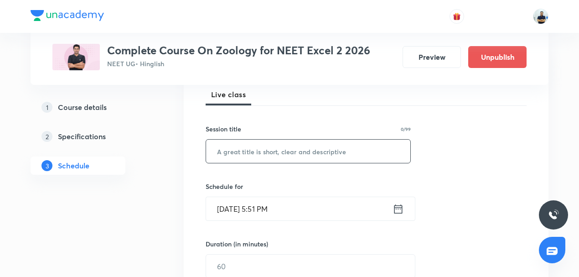
click at [244, 158] on input "text" at bounding box center [308, 151] width 204 height 23
paste input "Biotechnology -10"
type input "Biotechnology -11"
click at [236, 212] on input "[DATE] 5:51 PM" at bounding box center [299, 208] width 187 height 23
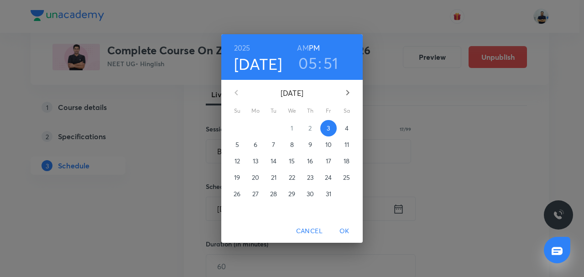
click at [299, 47] on h6 "AM" at bounding box center [302, 48] width 11 height 13
click at [307, 67] on h3 "05" at bounding box center [307, 62] width 19 height 19
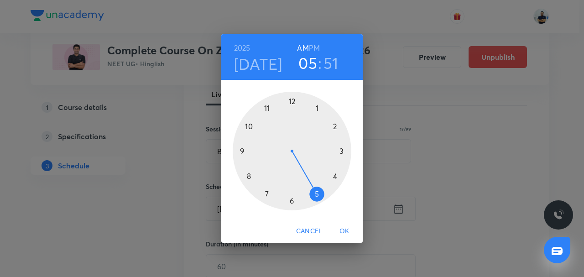
click at [293, 201] on div at bounding box center [292, 151] width 119 height 119
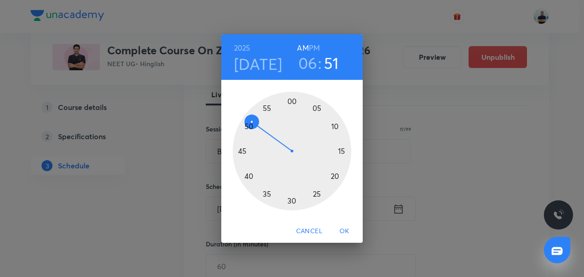
click at [293, 203] on div at bounding box center [292, 151] width 119 height 119
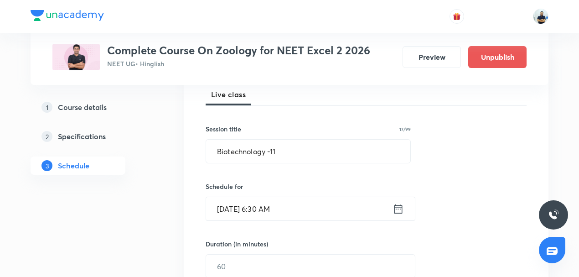
click at [293, 205] on input "Oct 3, 2025, 6:30 AM" at bounding box center [299, 208] width 187 height 23
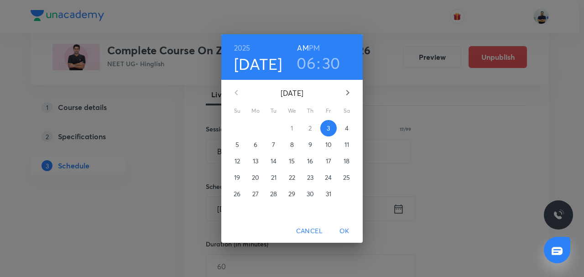
click at [351, 131] on span "4" at bounding box center [346, 128] width 16 height 9
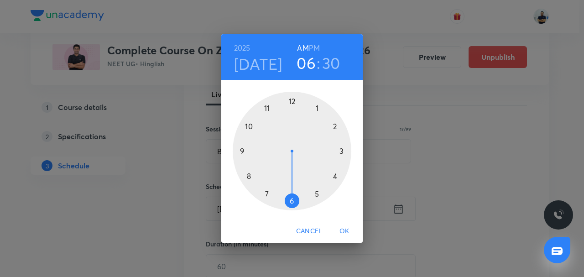
drag, startPoint x: 308, startPoint y: 46, endPoint x: 310, endPoint y: 63, distance: 17.9
click at [308, 45] on div "AM PM" at bounding box center [308, 48] width 23 height 13
click at [335, 126] on div at bounding box center [292, 151] width 119 height 119
click at [290, 99] on div at bounding box center [292, 151] width 119 height 119
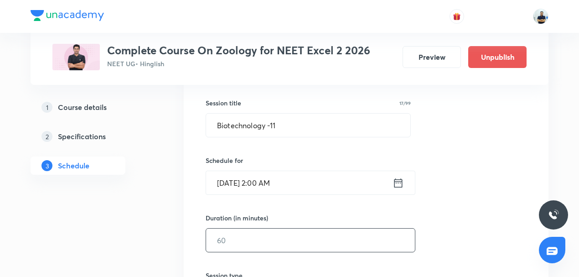
scroll to position [163, 0]
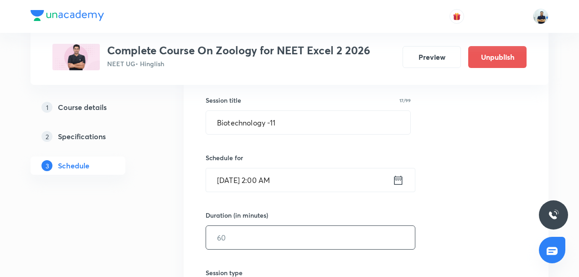
click at [250, 230] on input "text" at bounding box center [310, 237] width 209 height 23
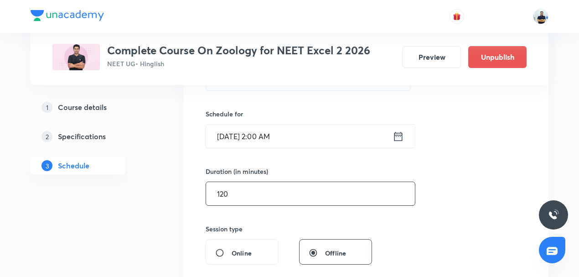
scroll to position [213, 0]
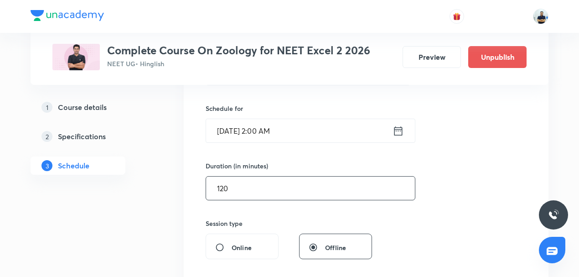
type input "120"
click at [306, 130] on input "Oct 4, 2025, 2:00 AM" at bounding box center [299, 130] width 187 height 23
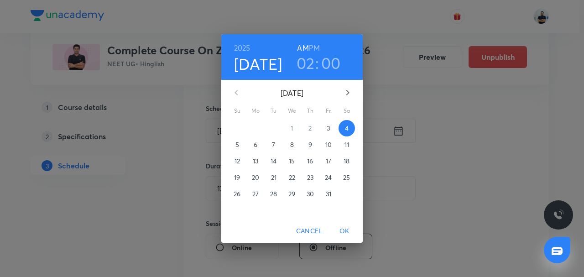
click at [318, 46] on h6 "PM" at bounding box center [314, 48] width 11 height 13
click at [340, 237] on button "OK" at bounding box center [344, 231] width 29 height 17
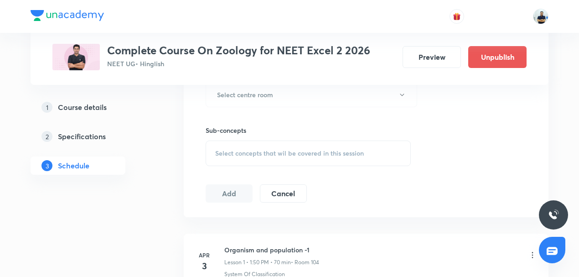
scroll to position [426, 0]
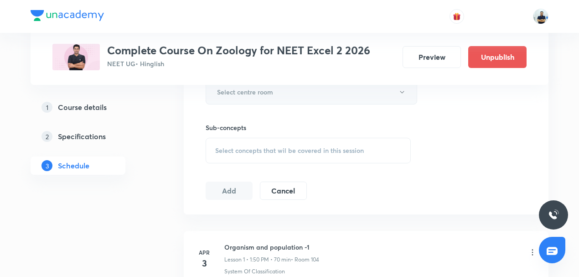
click at [244, 87] on h6 "Select centre room" at bounding box center [245, 92] width 56 height 10
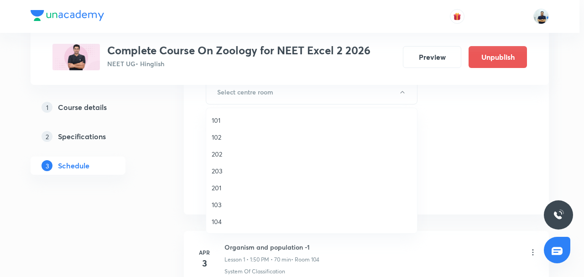
click at [225, 190] on span "201" at bounding box center [312, 188] width 200 height 10
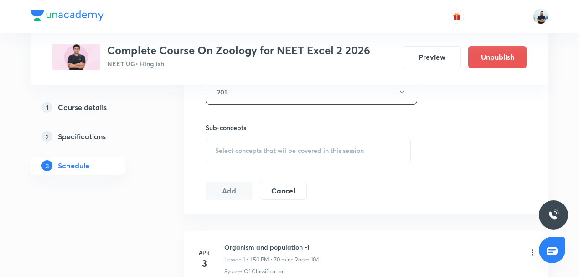
click at [291, 152] on span "Select concepts that wil be covered in this session" at bounding box center [289, 150] width 149 height 7
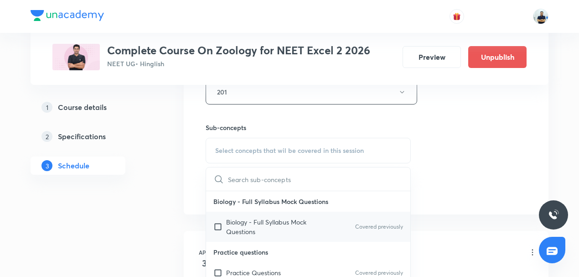
click at [247, 230] on p "Biology - Full Syllabus Mock Questions" at bounding box center [272, 226] width 92 height 19
checkbox input "true"
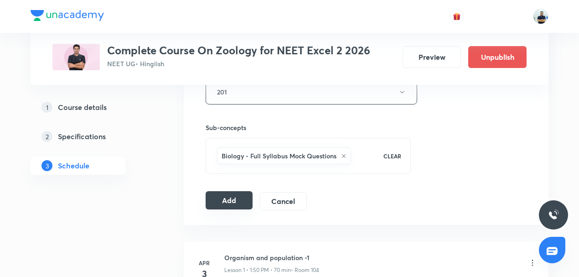
click at [229, 198] on button "Add" at bounding box center [229, 200] width 47 height 18
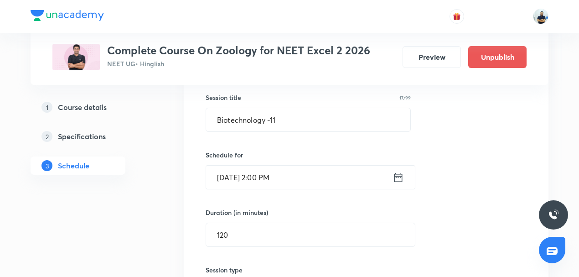
scroll to position [163, 0]
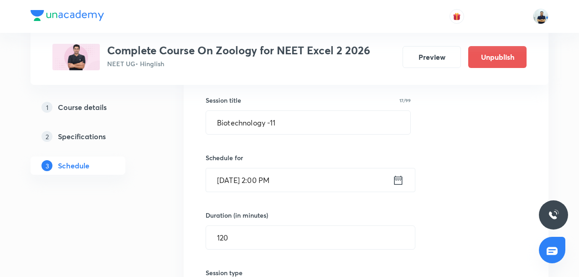
click at [284, 179] on input "Oct 4, 2025, 2:00 PM" at bounding box center [299, 179] width 187 height 23
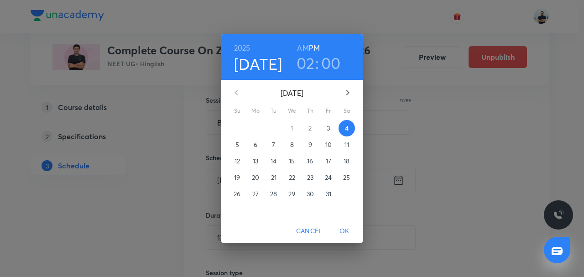
click at [307, 58] on h3 "02" at bounding box center [305, 62] width 18 height 19
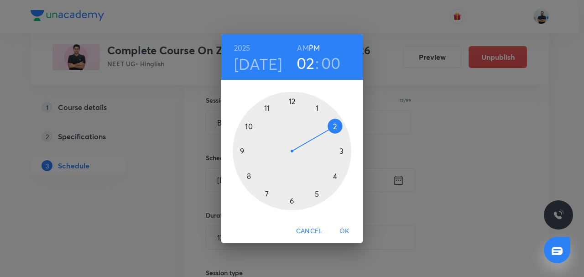
click at [331, 173] on div at bounding box center [292, 151] width 119 height 119
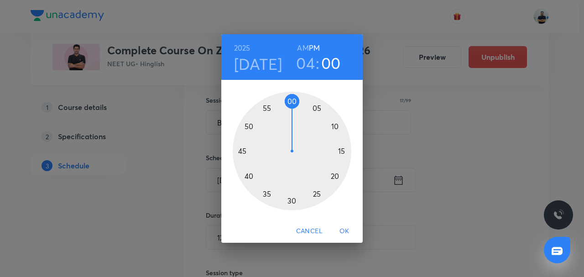
click at [337, 153] on div at bounding box center [292, 151] width 119 height 119
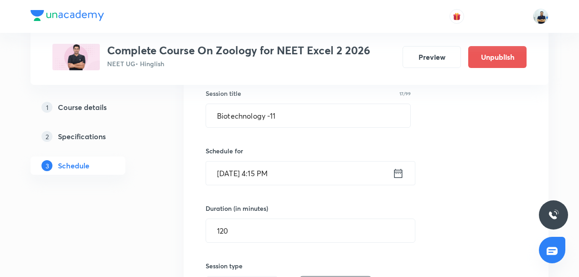
scroll to position [177, 0]
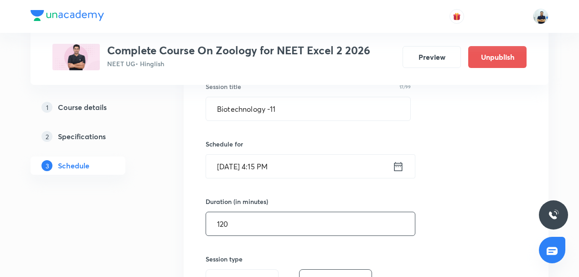
click at [240, 218] on input "120" at bounding box center [310, 223] width 209 height 23
type input "1"
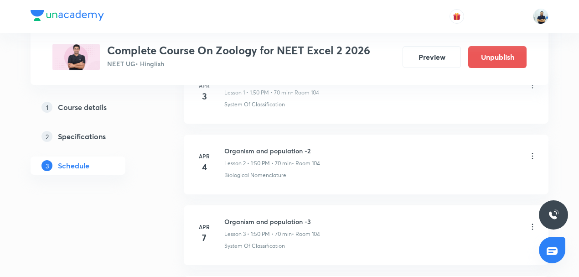
scroll to position [390, 0]
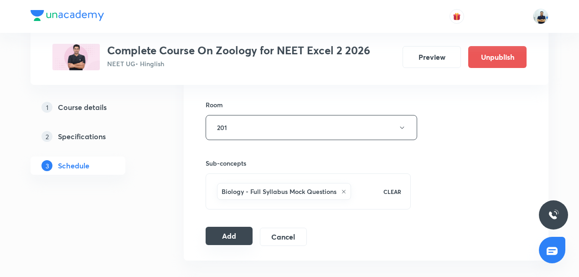
type input "105"
click at [225, 235] on button "Add" at bounding box center [229, 236] width 47 height 18
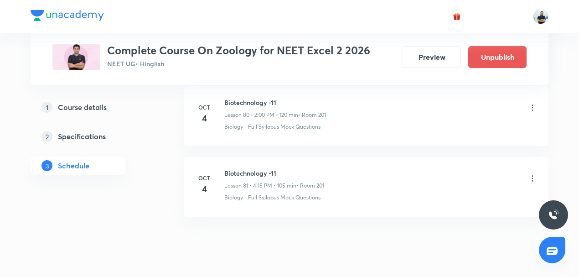
scroll to position [5741, 0]
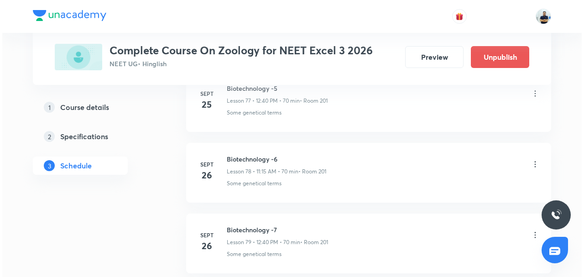
scroll to position [6227, 0]
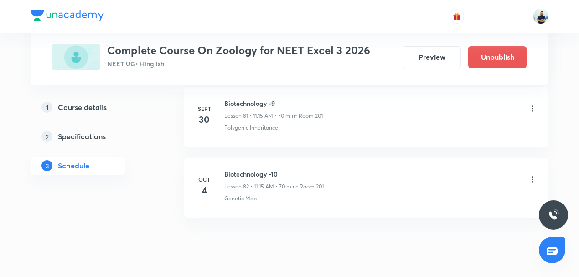
click at [533, 176] on icon at bounding box center [532, 179] width 1 height 6
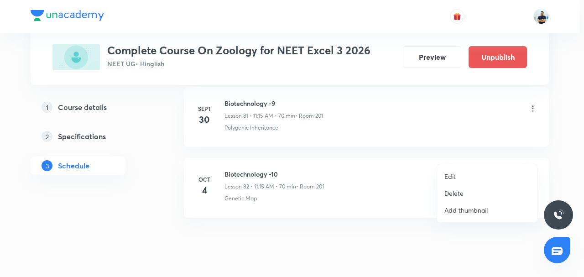
click at [457, 178] on li "Edit" at bounding box center [487, 176] width 100 height 17
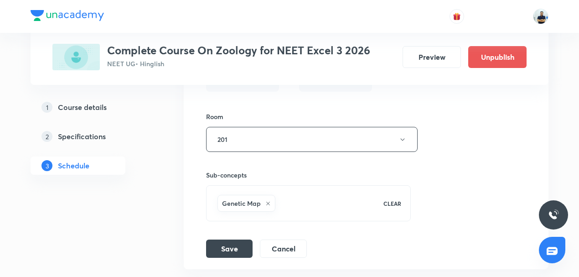
scroll to position [5945, 0]
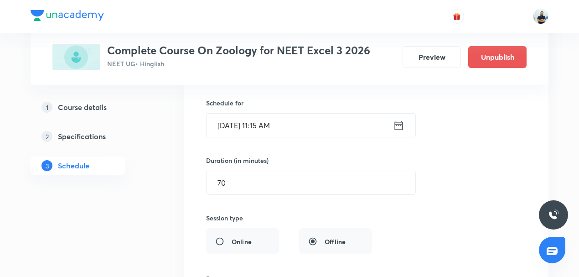
click at [263, 114] on input "[DATE] 11:15 AM" at bounding box center [300, 125] width 187 height 23
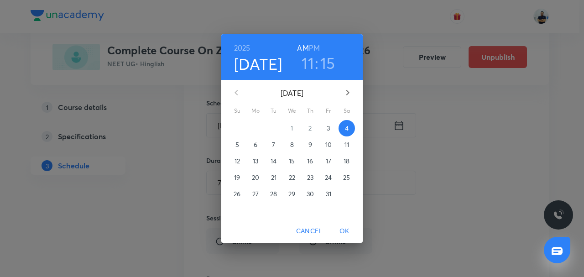
click at [259, 146] on span "6" at bounding box center [255, 144] width 16 height 9
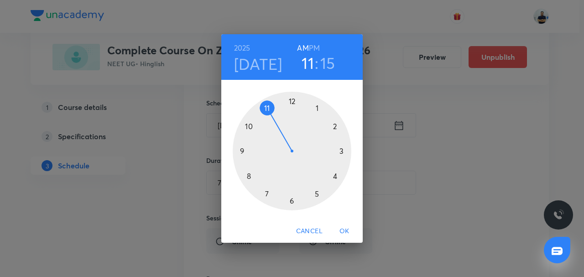
click at [343, 229] on span "OK" at bounding box center [344, 230] width 22 height 11
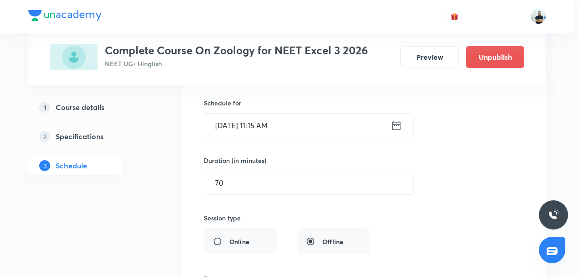
scroll to position [6158, 0]
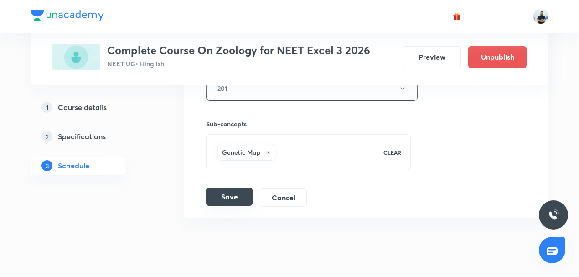
click at [231, 187] on button "Save" at bounding box center [229, 196] width 47 height 18
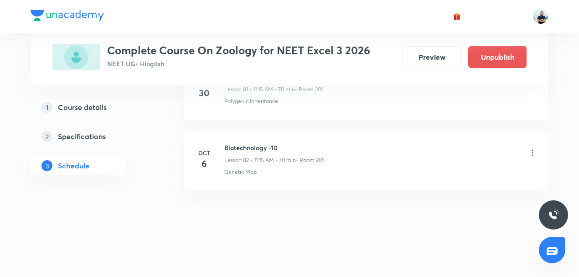
scroll to position [5809, 0]
